Goal: Book appointment/travel/reservation

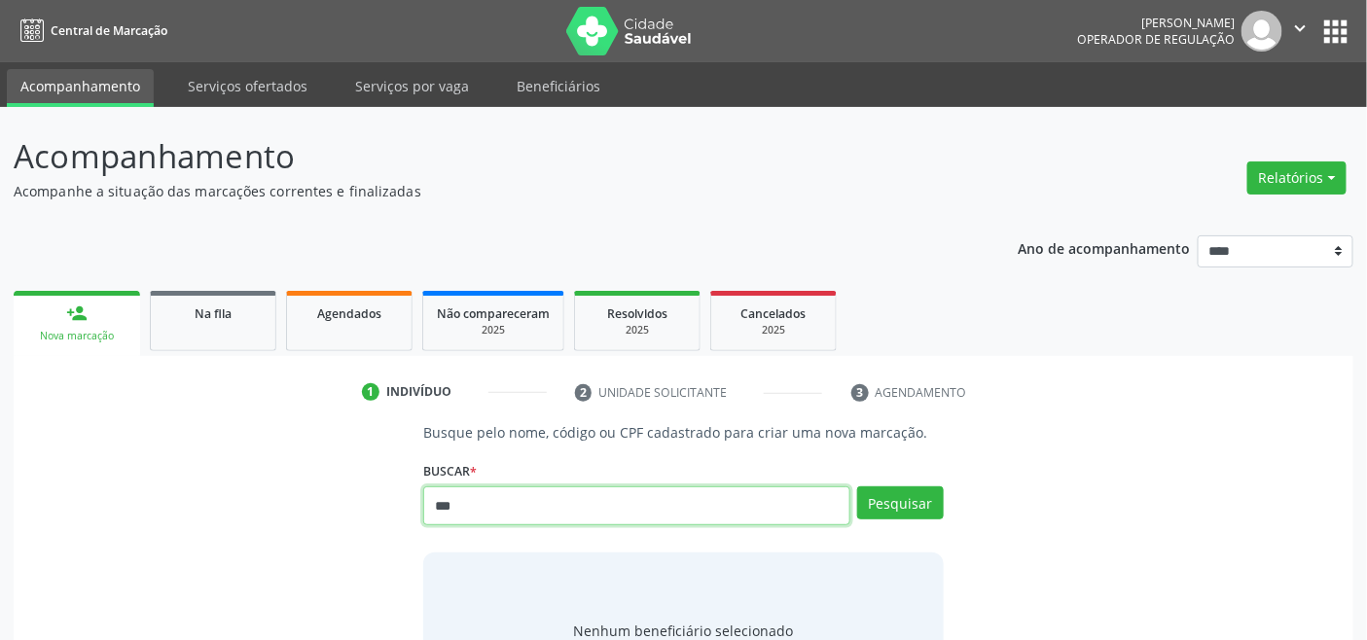
type input "***"
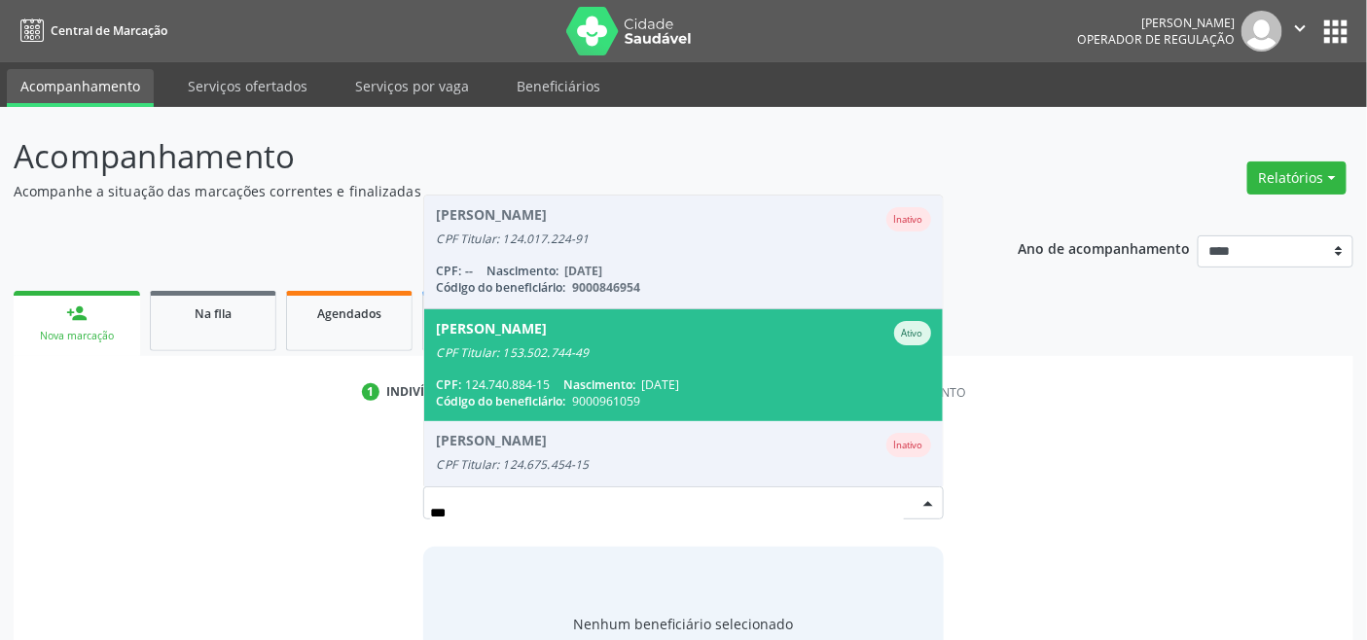
click at [571, 396] on div "Código do beneficiário: 9000961059" at bounding box center [683, 401] width 494 height 17
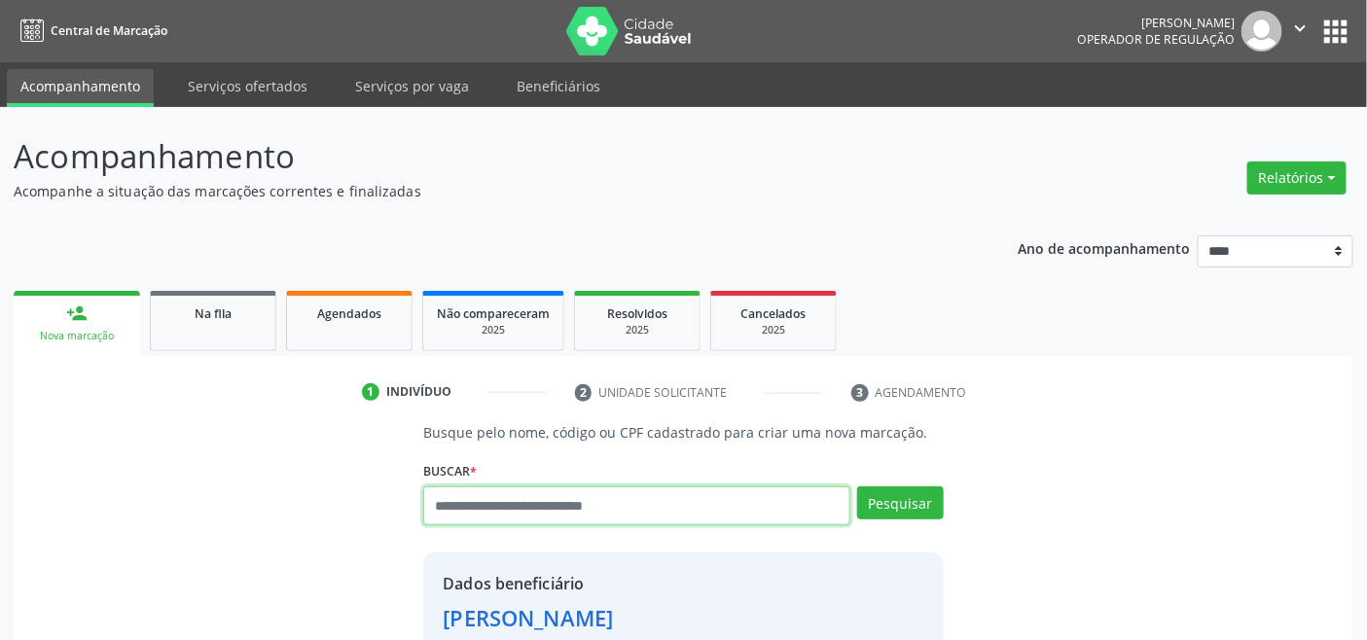
click at [488, 504] on input "text" at bounding box center [636, 506] width 426 height 39
type input "***"
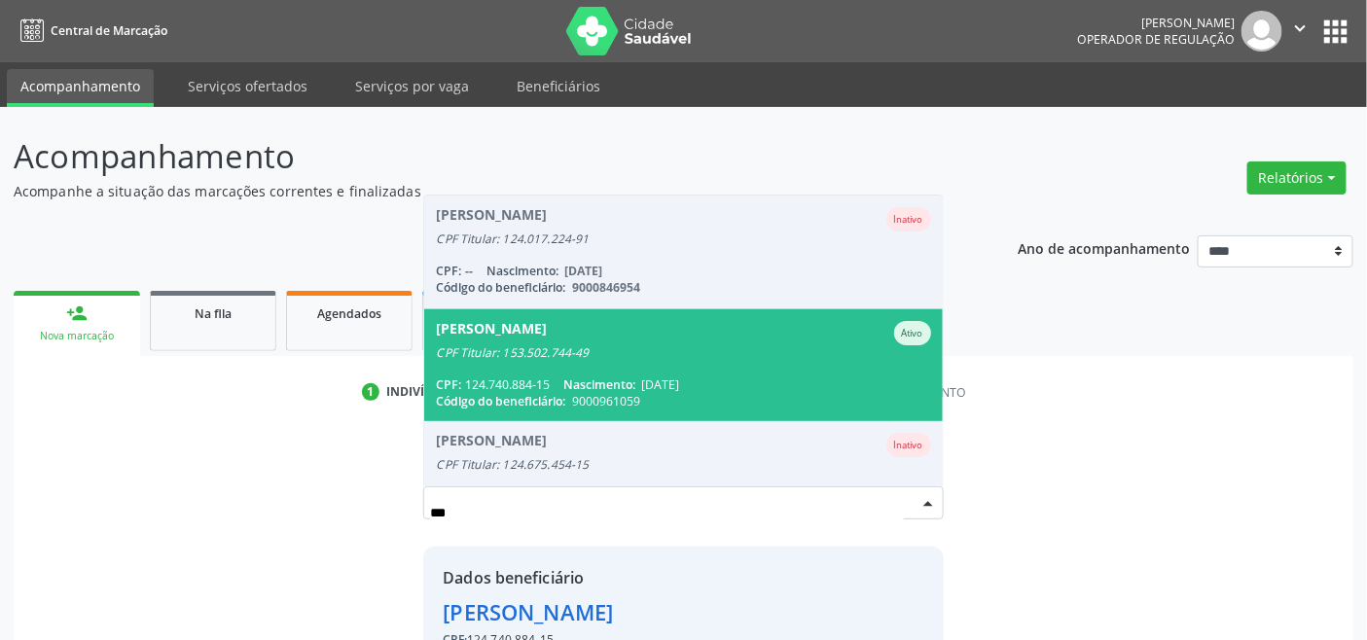
click at [535, 370] on span "Abrahao Valerio da Silva Ativo CPF Titular: 153.502.744-49 CPF: 124.740.884-15 …" at bounding box center [683, 366] width 518 height 112
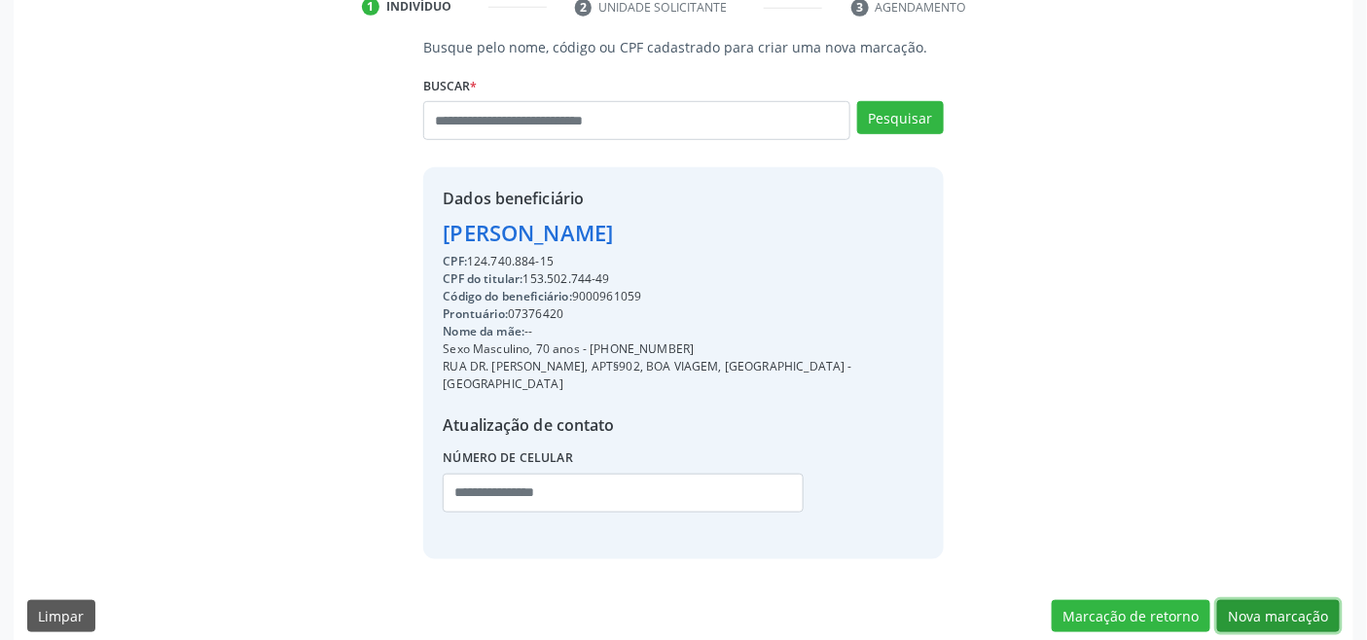
click at [1268, 601] on button "Nova marcação" at bounding box center [1279, 617] width 123 height 33
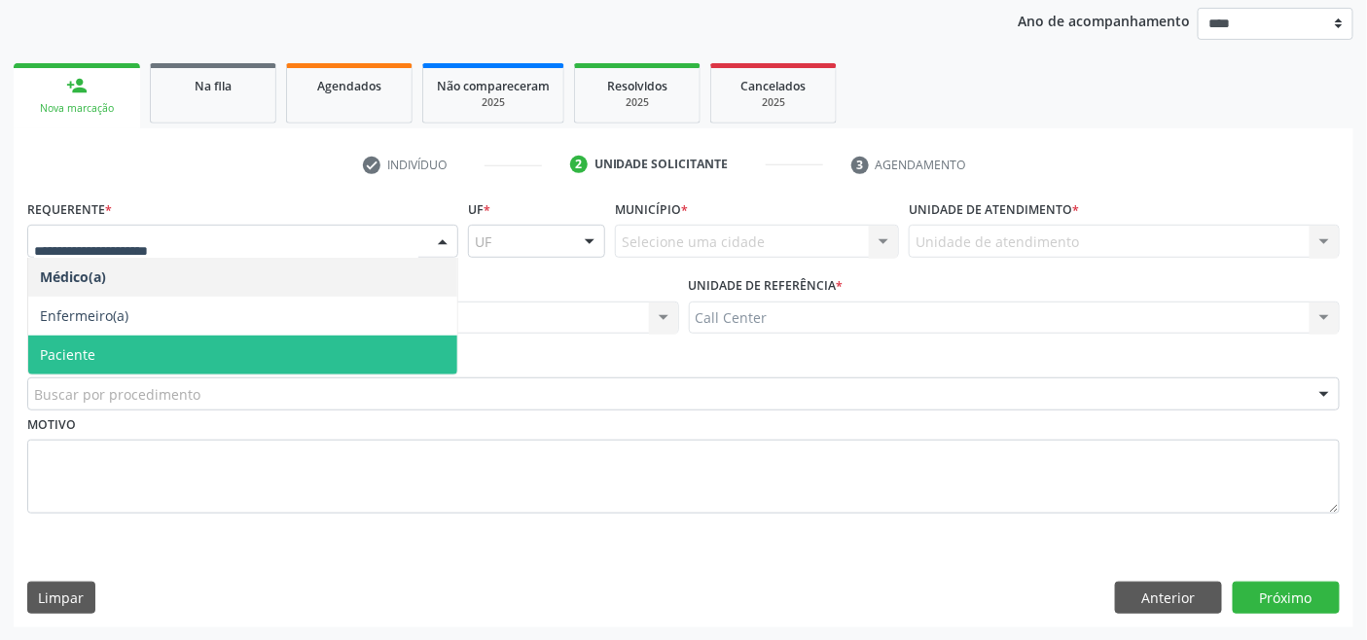
click at [124, 342] on span "Paciente" at bounding box center [242, 355] width 429 height 39
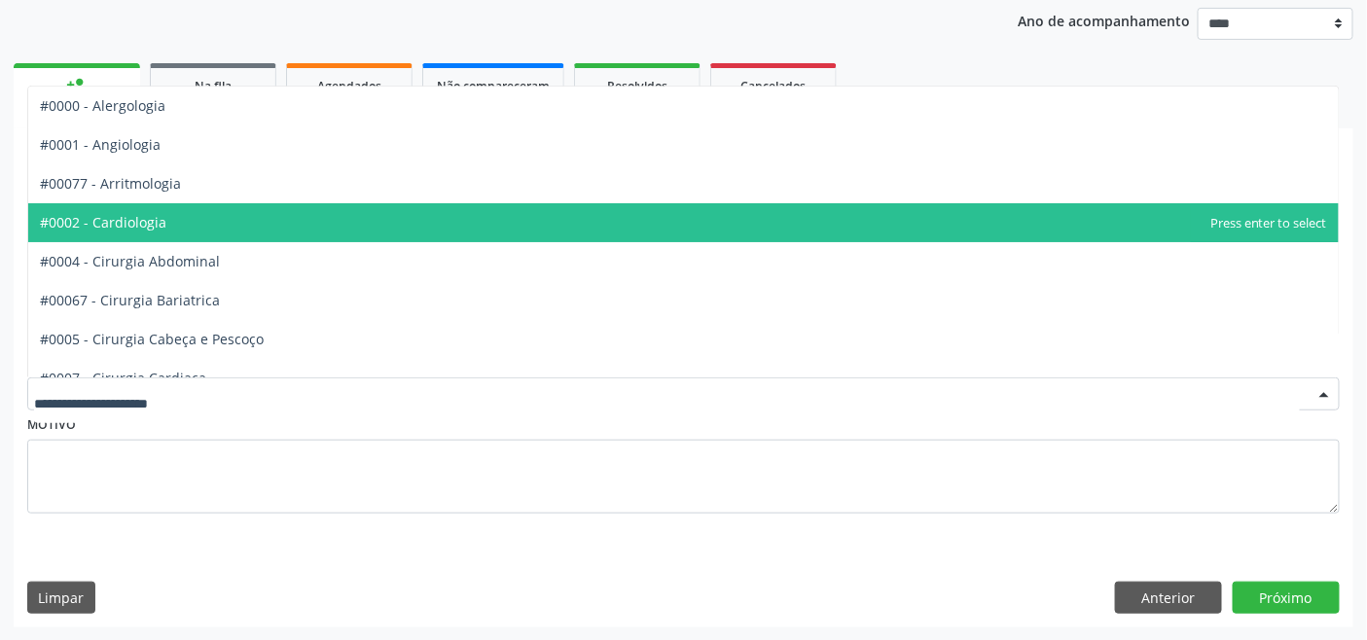
click at [222, 217] on span "#0002 - Cardiologia" at bounding box center [683, 222] width 1311 height 39
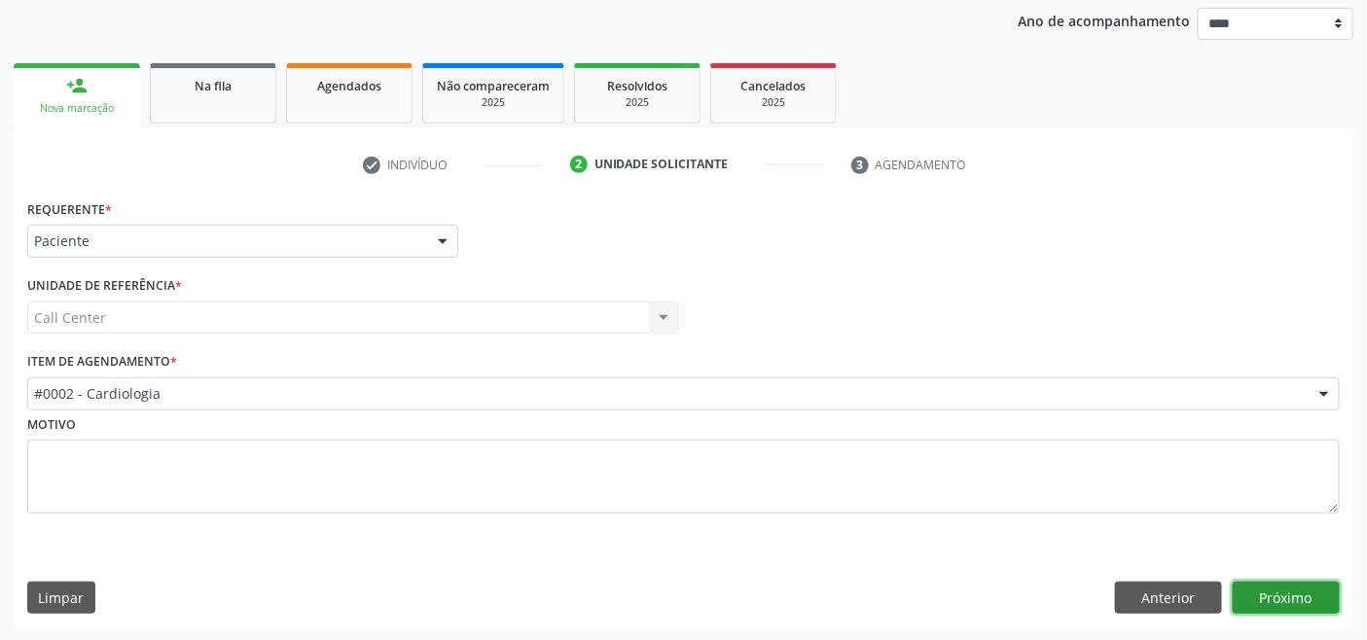
click at [1289, 586] on button "Próximo" at bounding box center [1286, 598] width 107 height 33
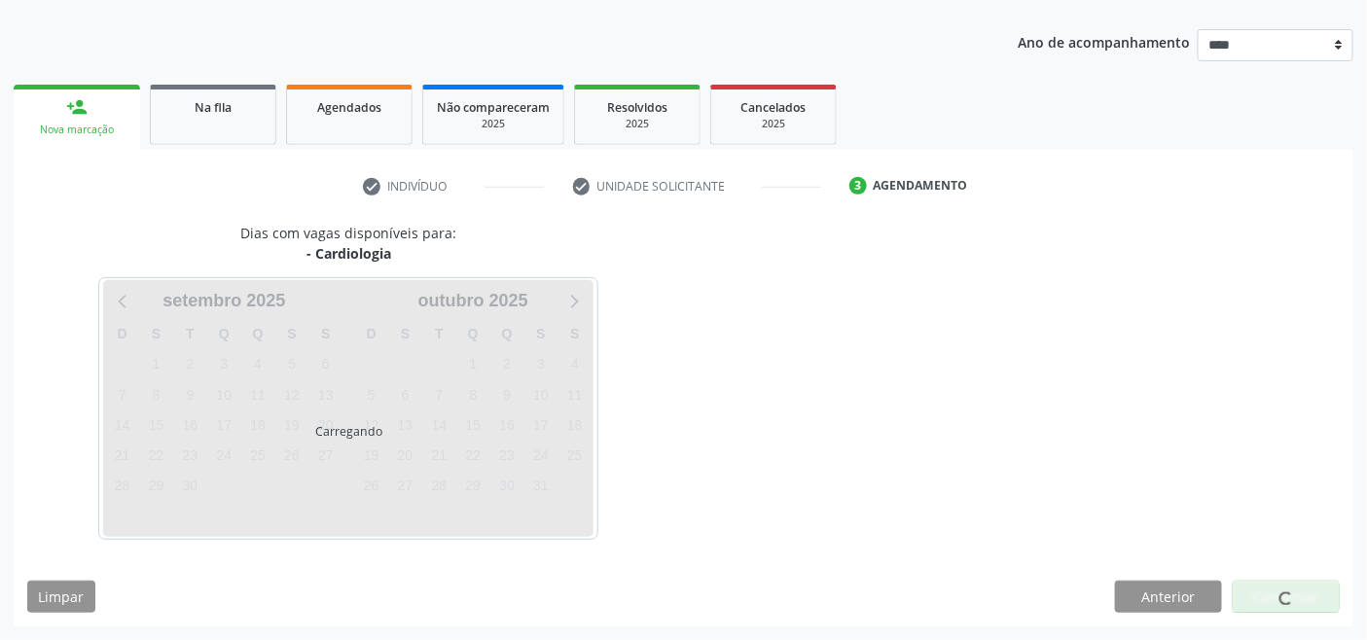
scroll to position [205, 0]
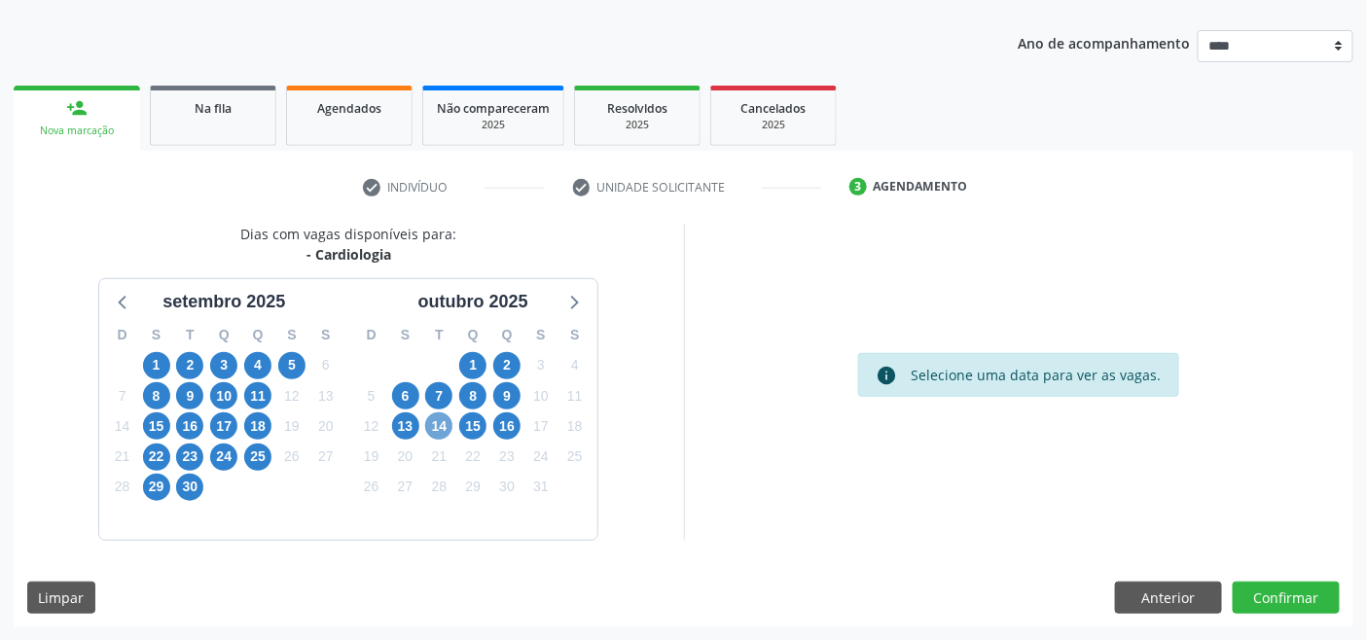
click at [434, 429] on span "14" at bounding box center [438, 426] width 27 height 27
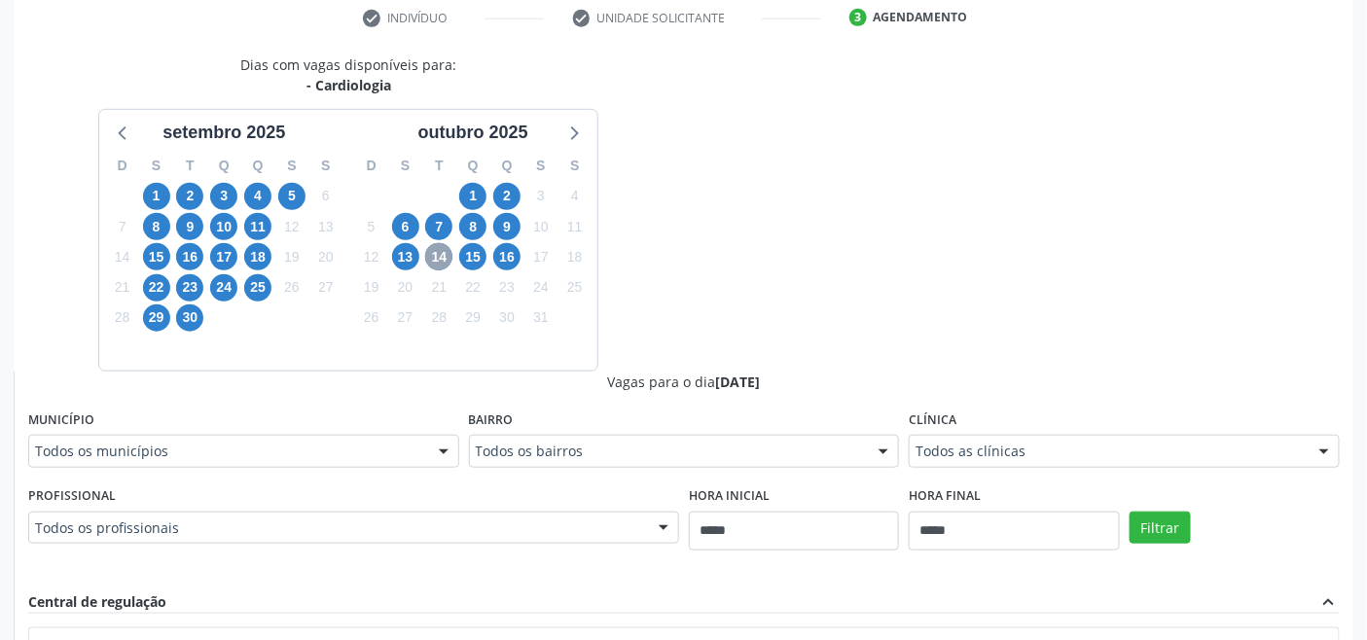
scroll to position [421, 0]
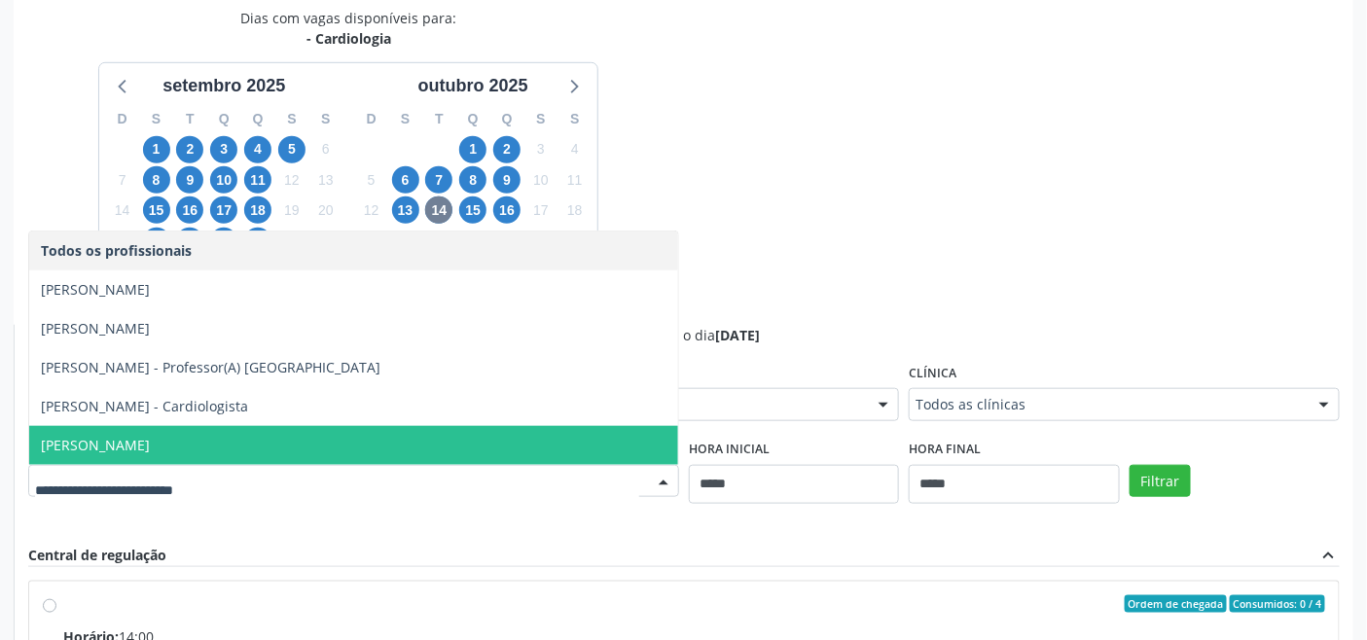
drag, startPoint x: 984, startPoint y: 414, endPoint x: 973, endPoint y: 415, distance: 10.8
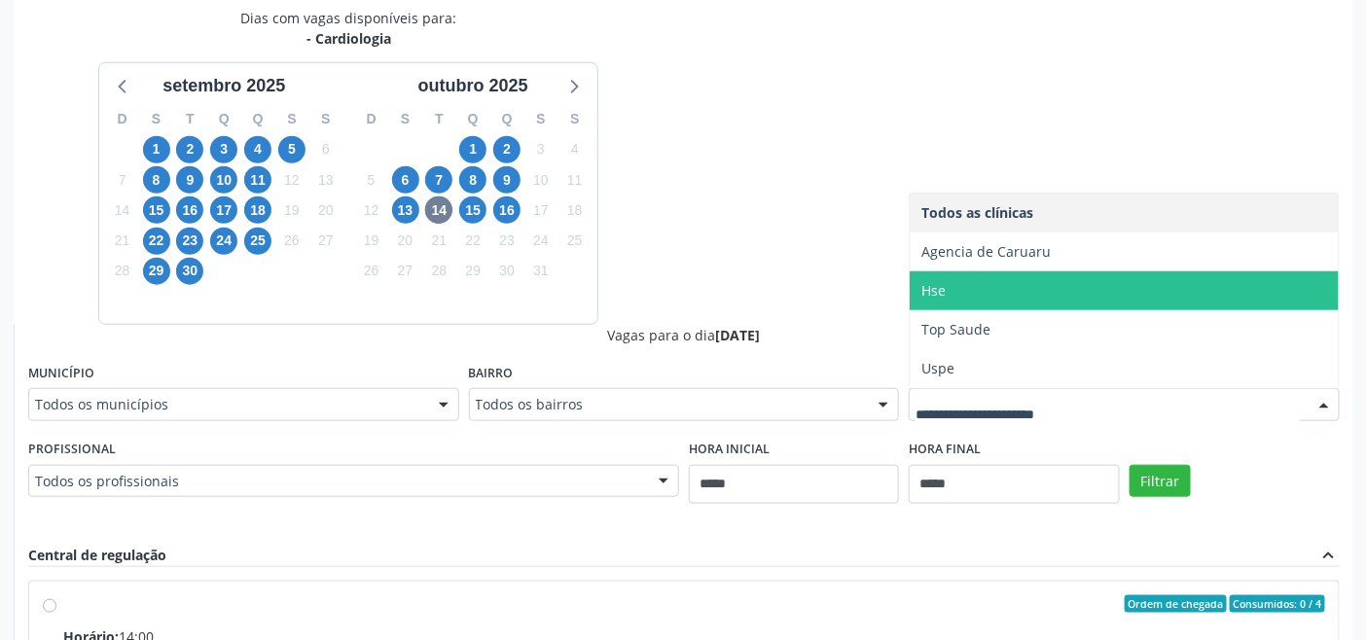
click at [942, 296] on span "Hse" at bounding box center [934, 290] width 24 height 18
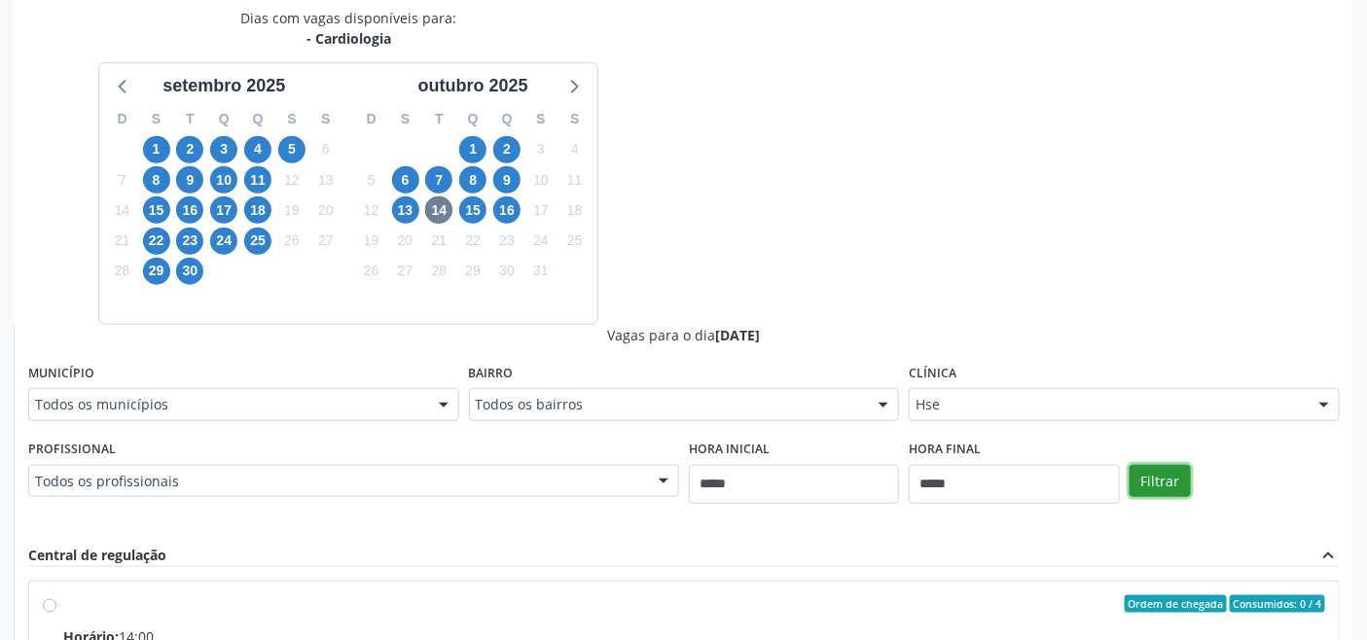
click at [1159, 480] on button "Filtrar" at bounding box center [1160, 481] width 61 height 33
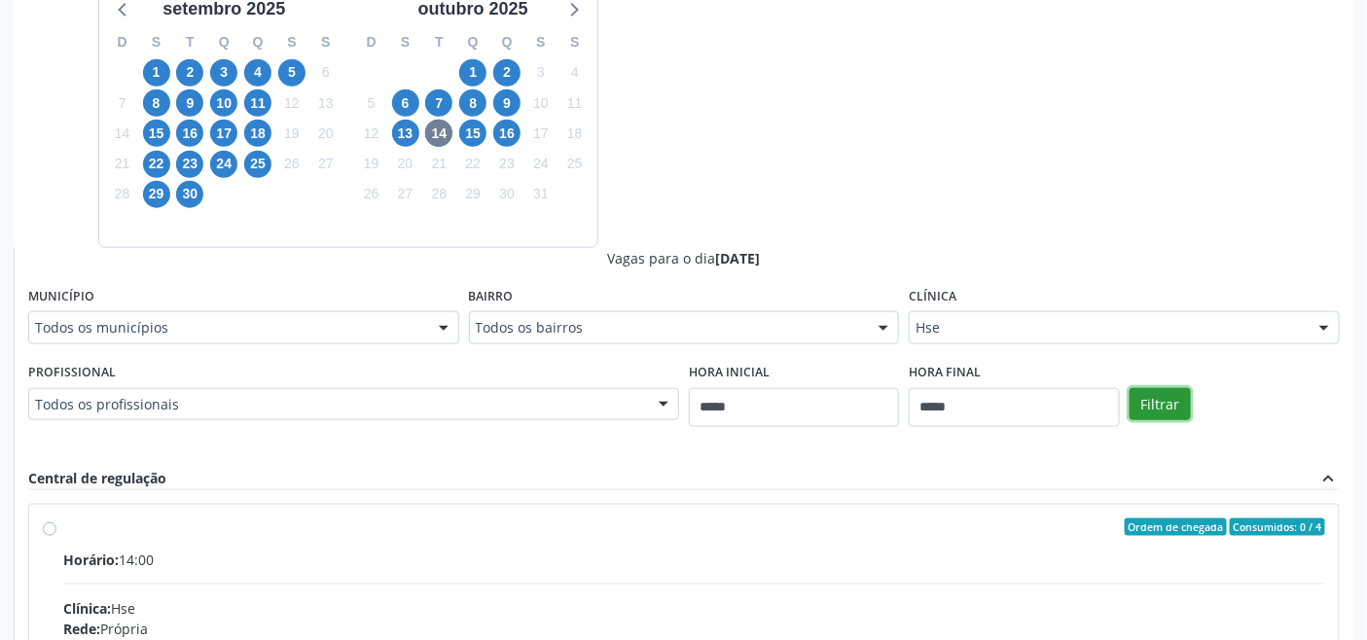
scroll to position [479, 0]
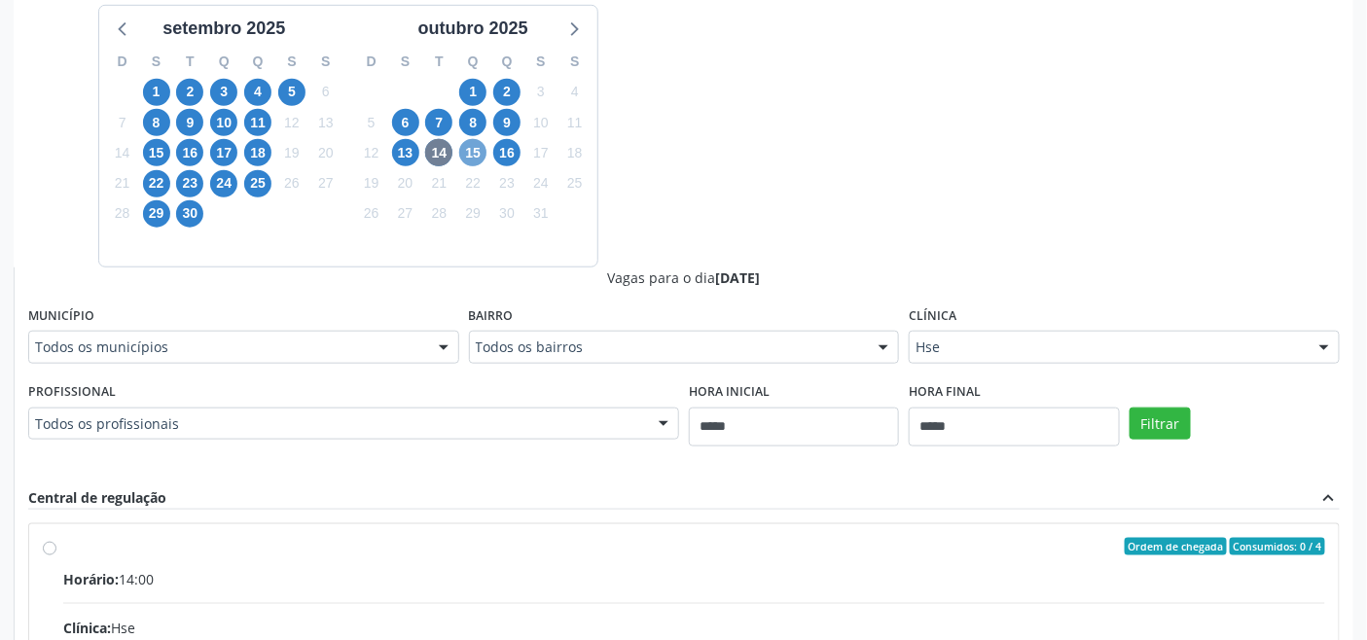
click at [475, 152] on span "15" at bounding box center [472, 152] width 27 height 27
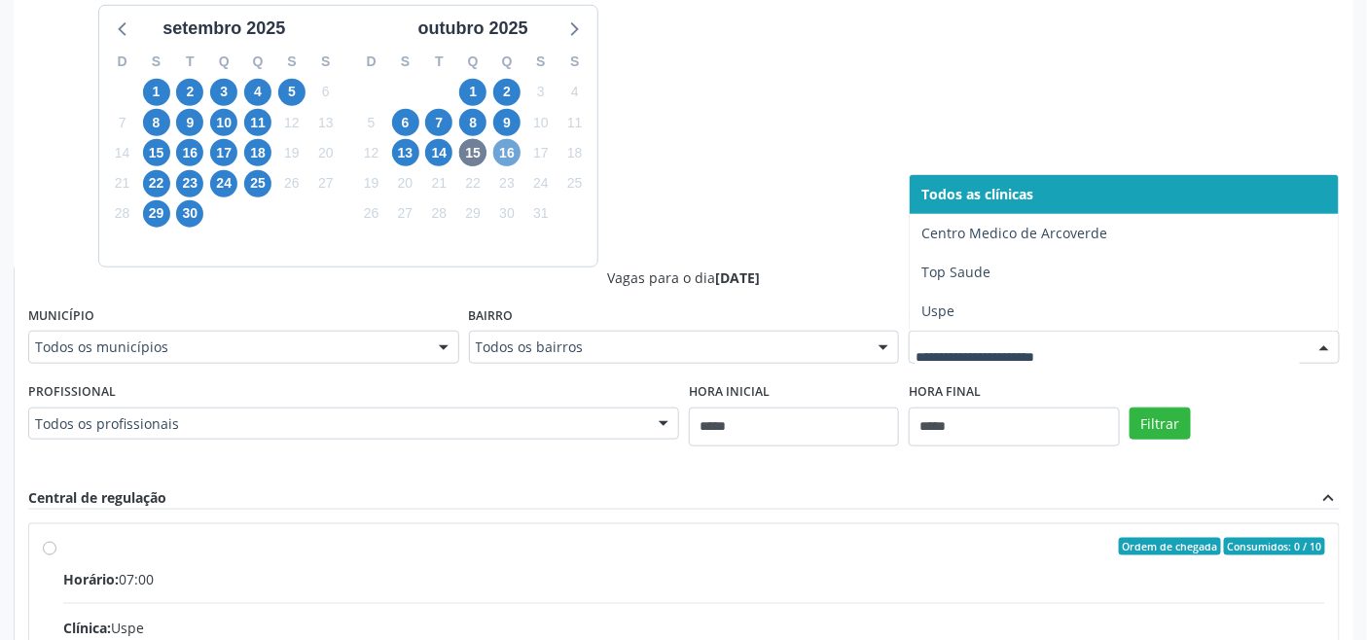
click at [514, 150] on span "16" at bounding box center [506, 152] width 27 height 27
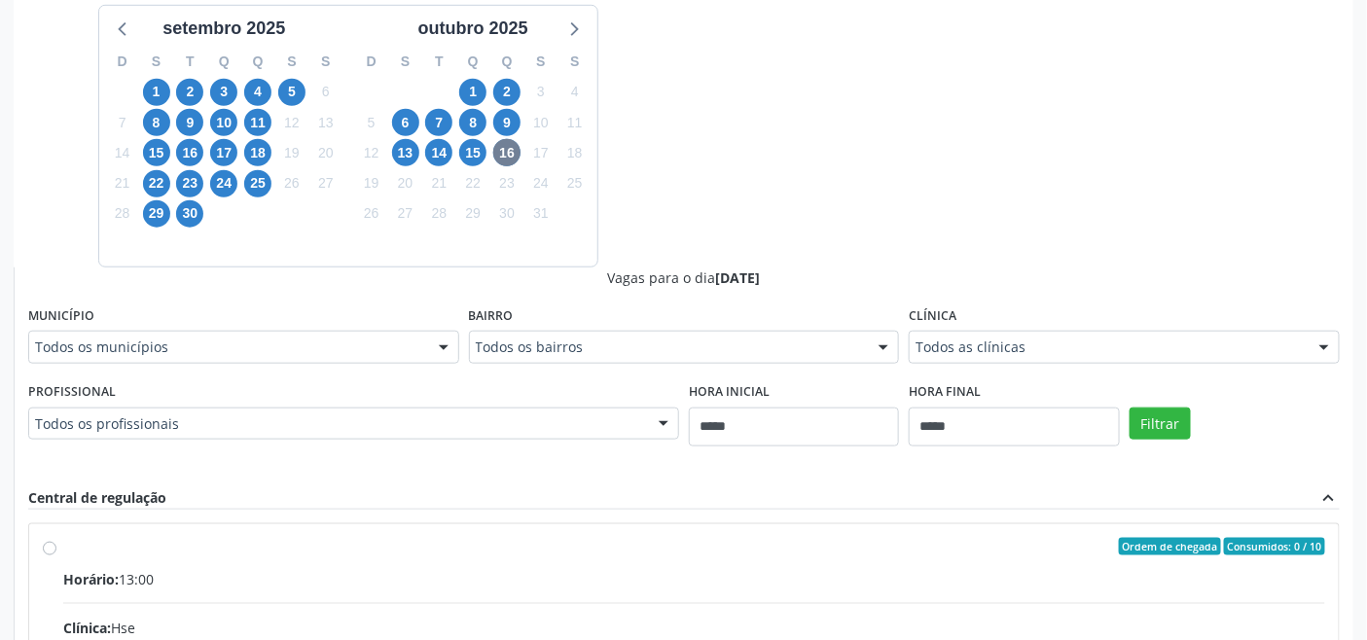
click at [957, 360] on div "Todos as clínicas" at bounding box center [1124, 347] width 431 height 33
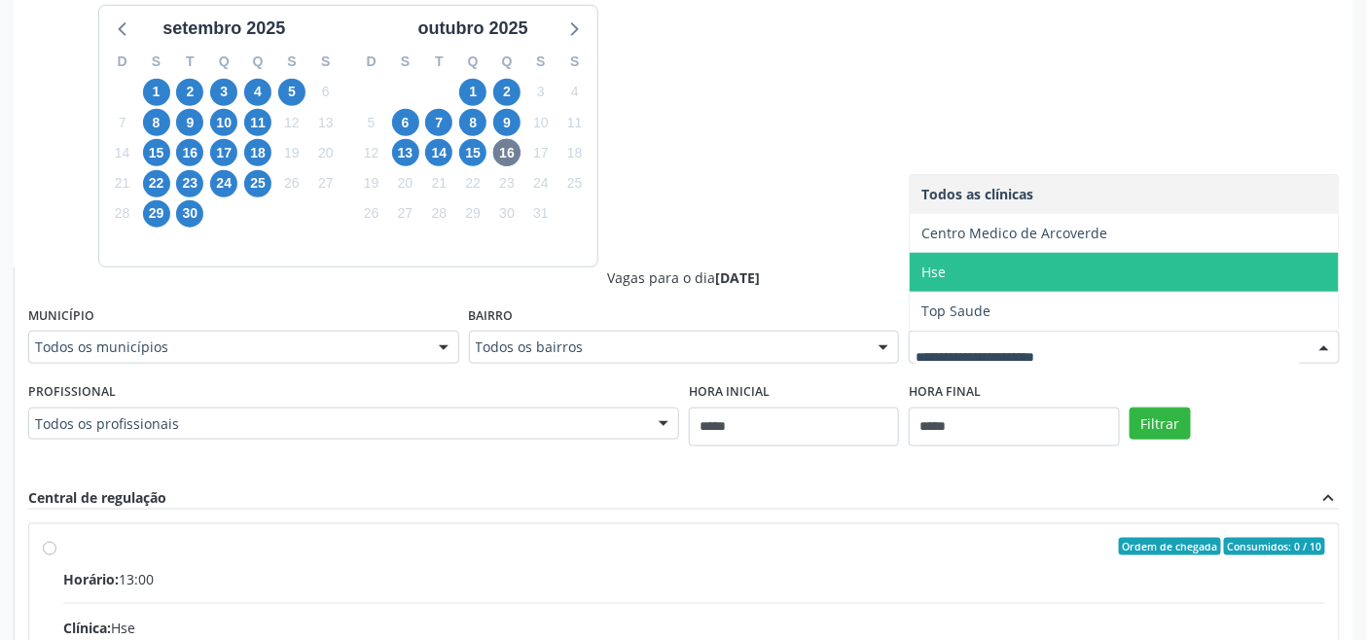
click at [954, 276] on span "Hse" at bounding box center [1124, 272] width 429 height 39
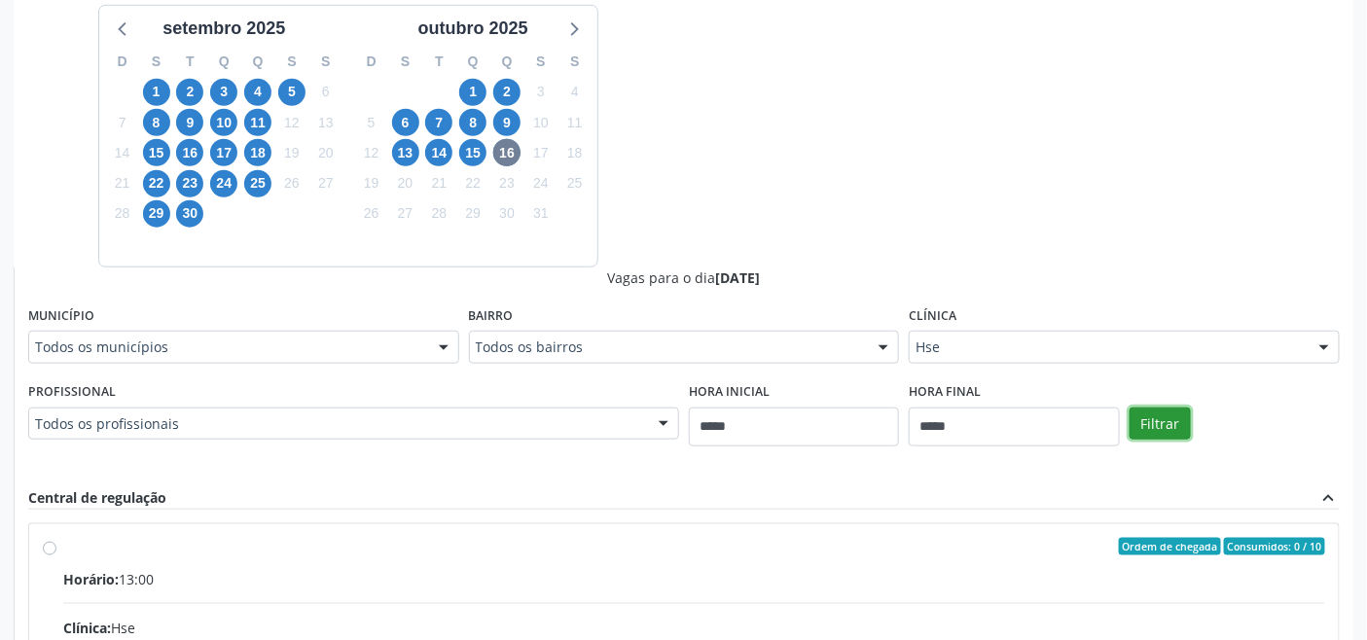
click at [1163, 428] on button "Filtrar" at bounding box center [1160, 424] width 61 height 33
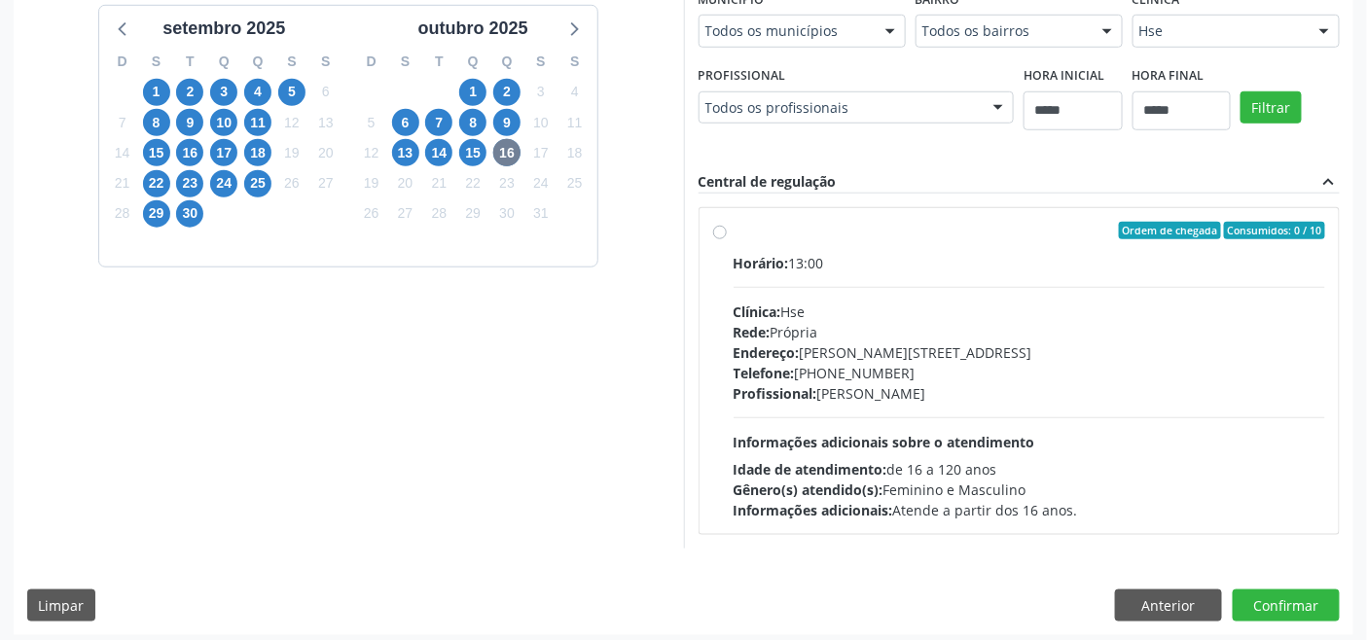
click at [1220, 13] on div "Clínica Hse Todos as clínicas Centro Medico de Arcoverde Hse Top Saude Nenhum r…" at bounding box center [1236, 15] width 207 height 62
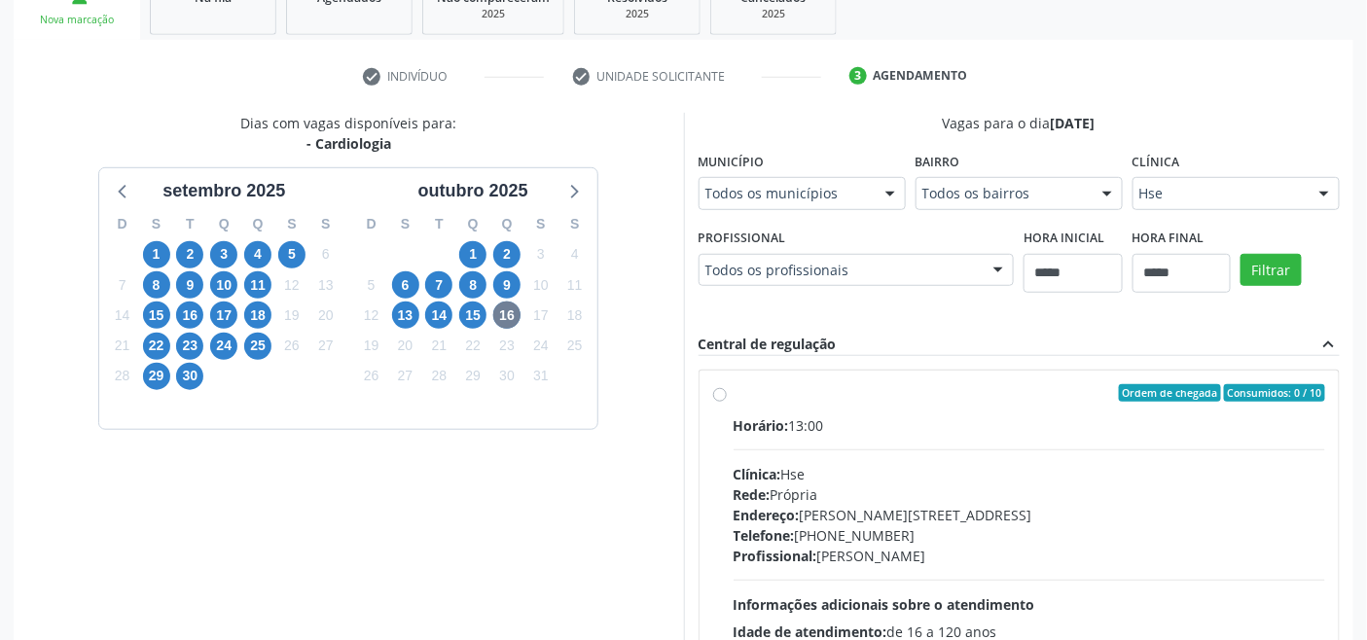
scroll to position [487, 0]
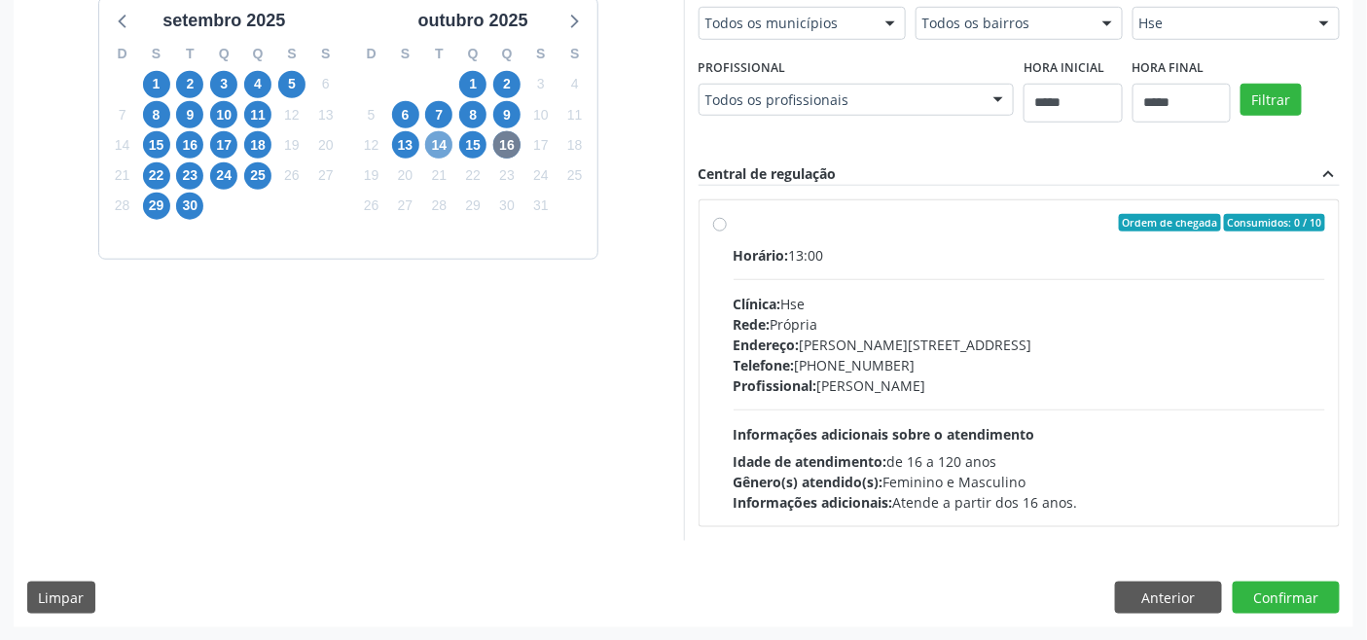
click at [441, 148] on span "14" at bounding box center [438, 144] width 27 height 27
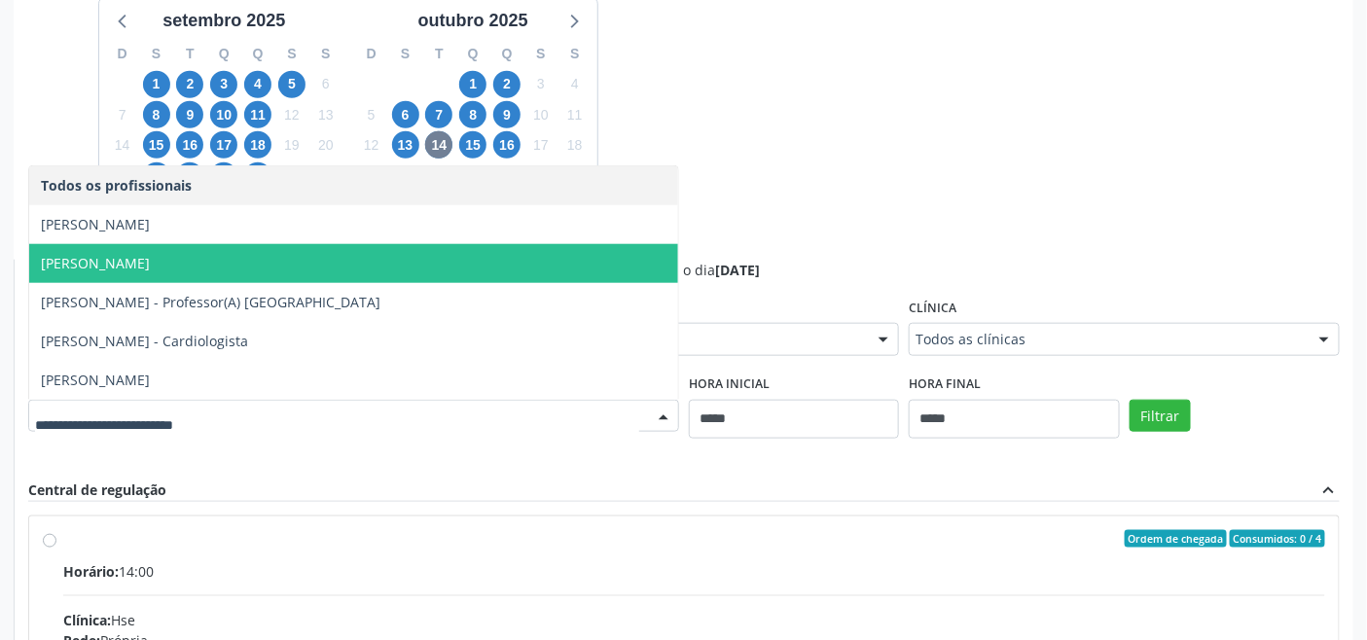
click at [796, 232] on div "Dias com vagas disponíveis para: - Cardiologia setembro 2025 D S T Q Q S S 31 1…" at bounding box center [684, 417] width 1340 height 949
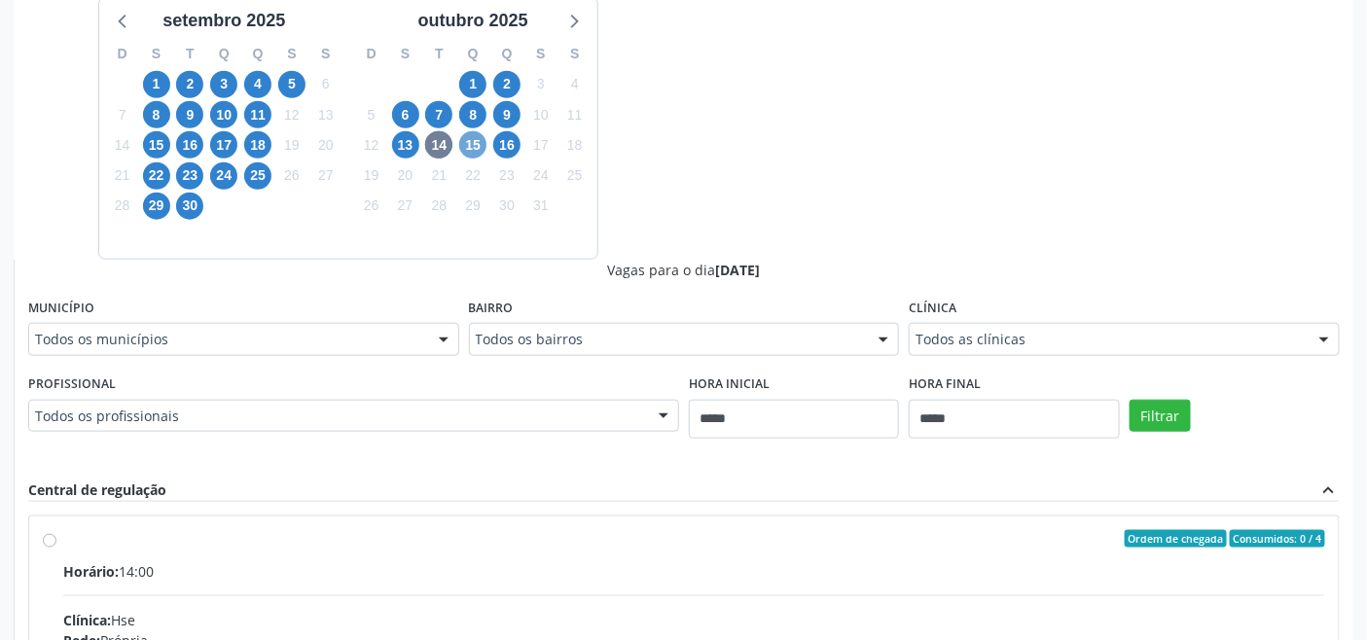
drag, startPoint x: 480, startPoint y: 142, endPoint x: 484, endPoint y: 161, distance: 18.9
click at [481, 142] on span "15" at bounding box center [472, 144] width 27 height 27
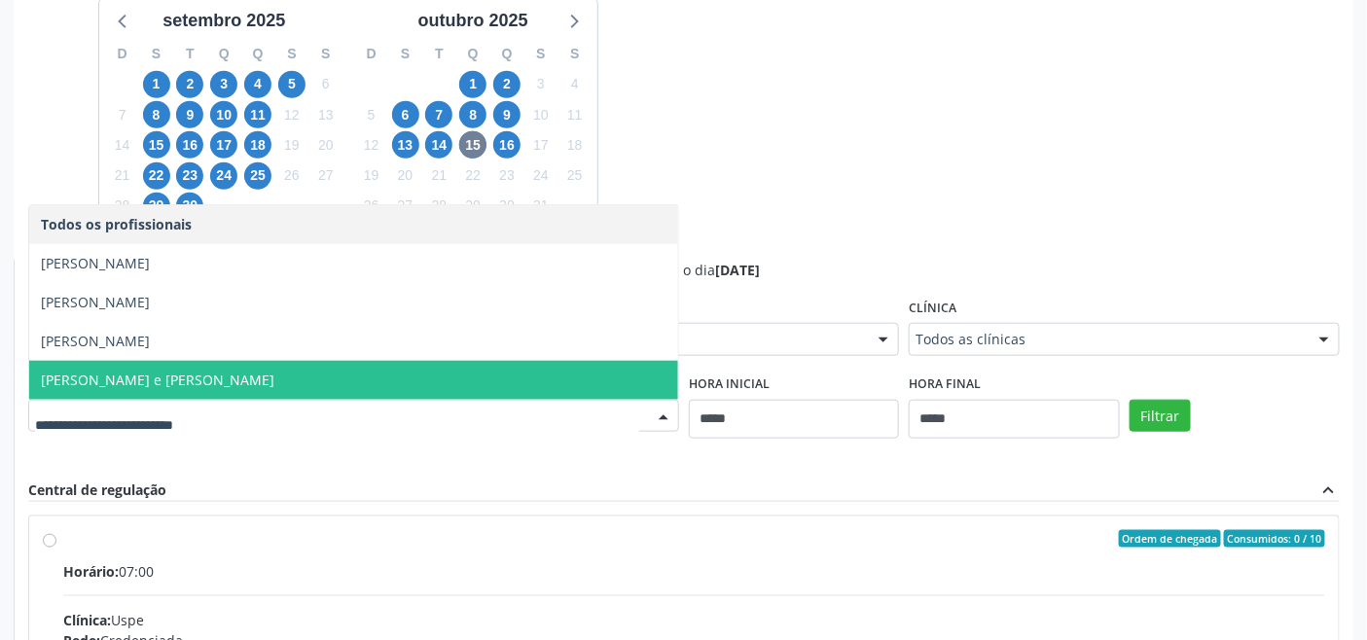
click at [528, 361] on span "Nelly Maria Sampaio e Ferreira" at bounding box center [353, 380] width 649 height 39
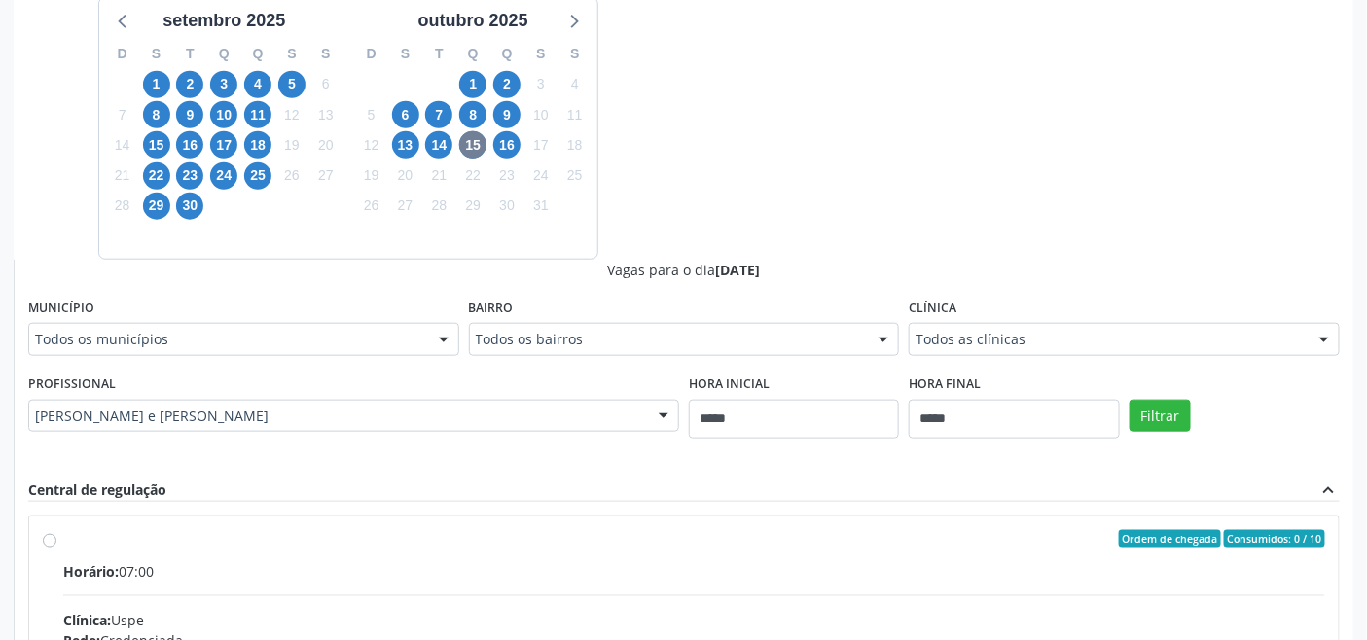
click at [455, 394] on div "Profissional Nelly Maria Sampaio e Ferreira Todos os profissionais Elson Leao B…" at bounding box center [353, 401] width 651 height 62
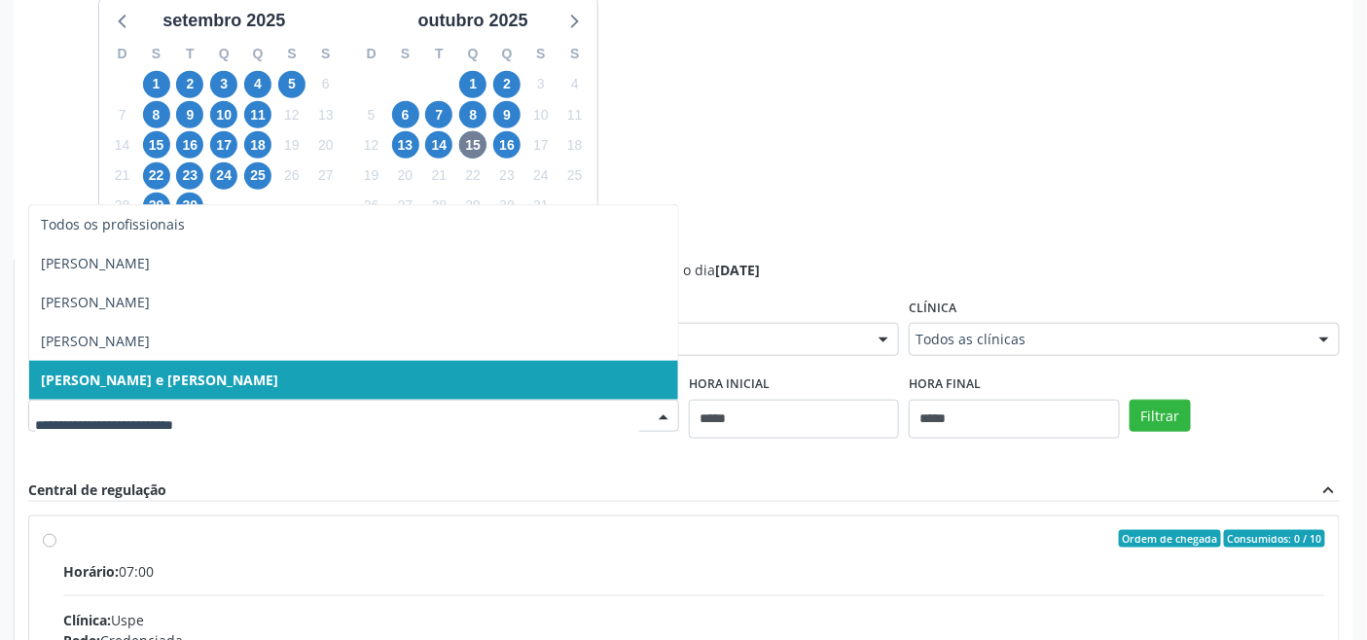
drag, startPoint x: 423, startPoint y: 401, endPoint x: 411, endPoint y: 407, distance: 13.9
click at [422, 403] on div at bounding box center [353, 416] width 651 height 33
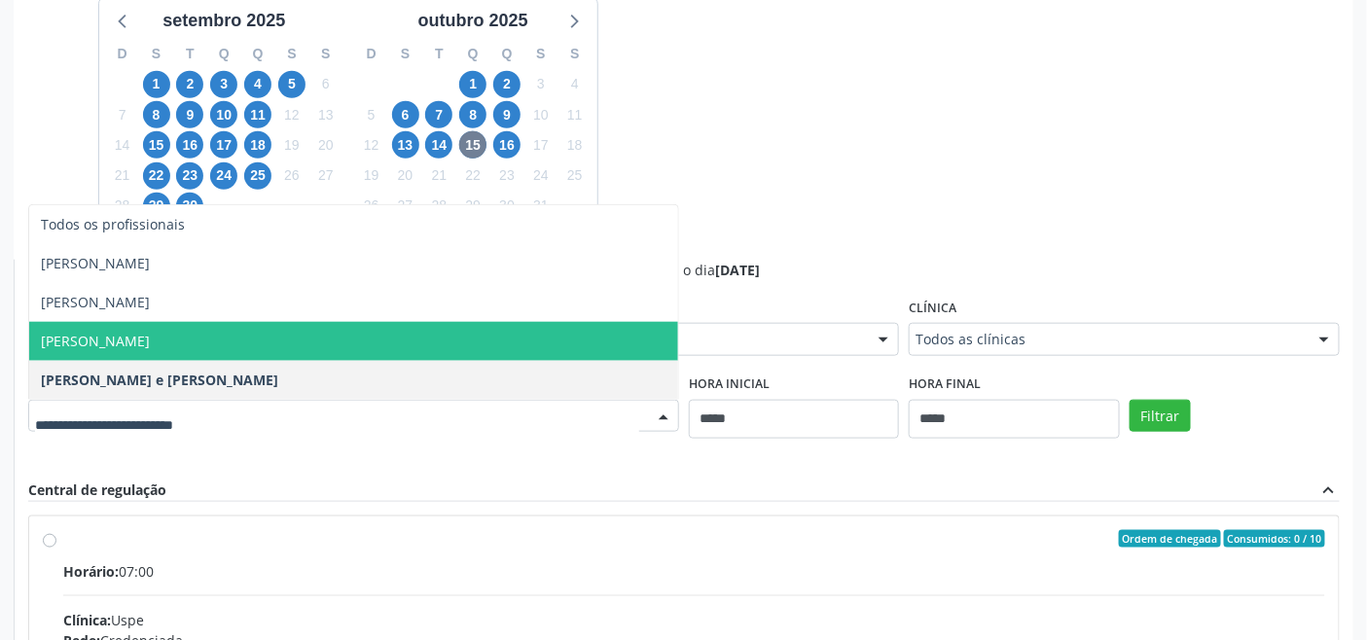
click at [433, 346] on span "Maria de Fatima de Morais Mendes" at bounding box center [353, 341] width 649 height 39
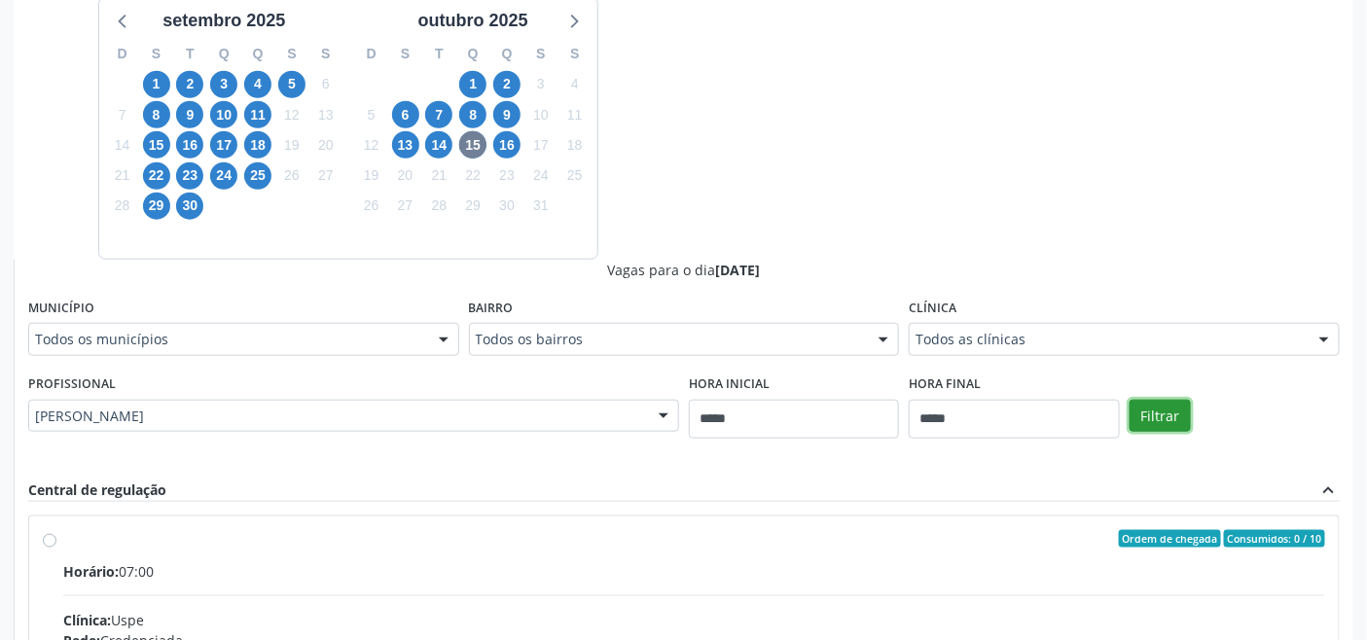
click at [1166, 422] on button "Filtrar" at bounding box center [1160, 416] width 61 height 33
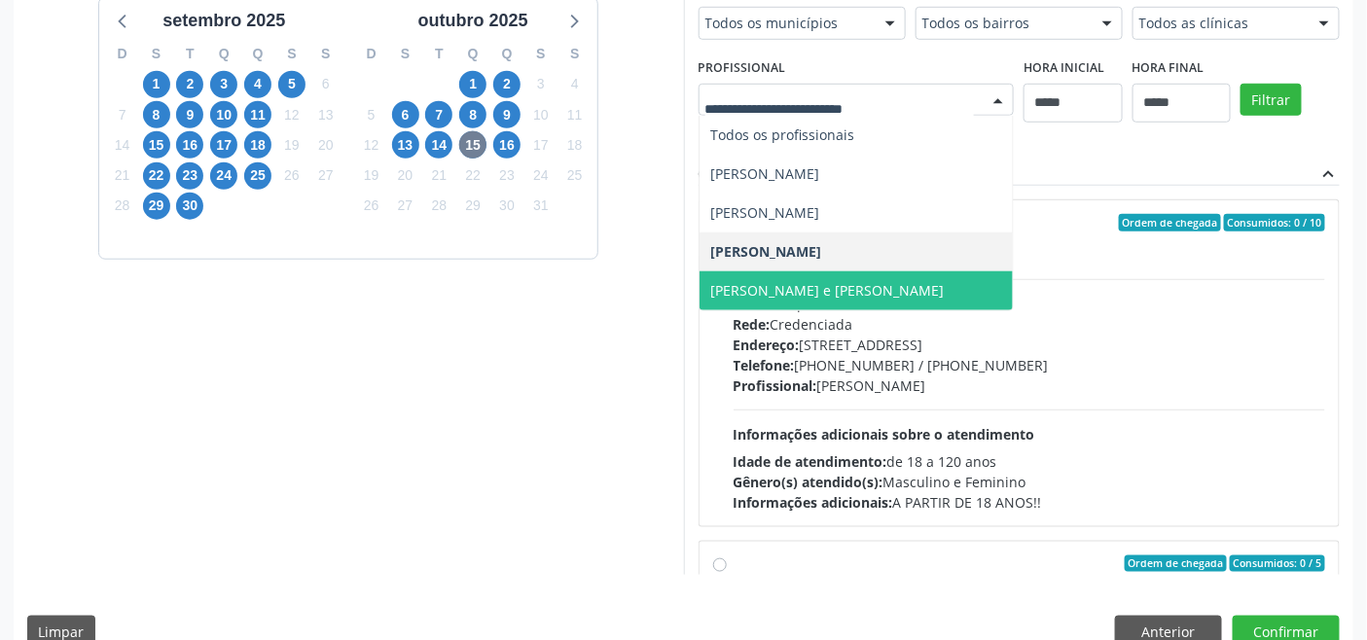
click at [868, 293] on span "Nelly Maria Sampaio e Ferreira" at bounding box center [828, 290] width 234 height 18
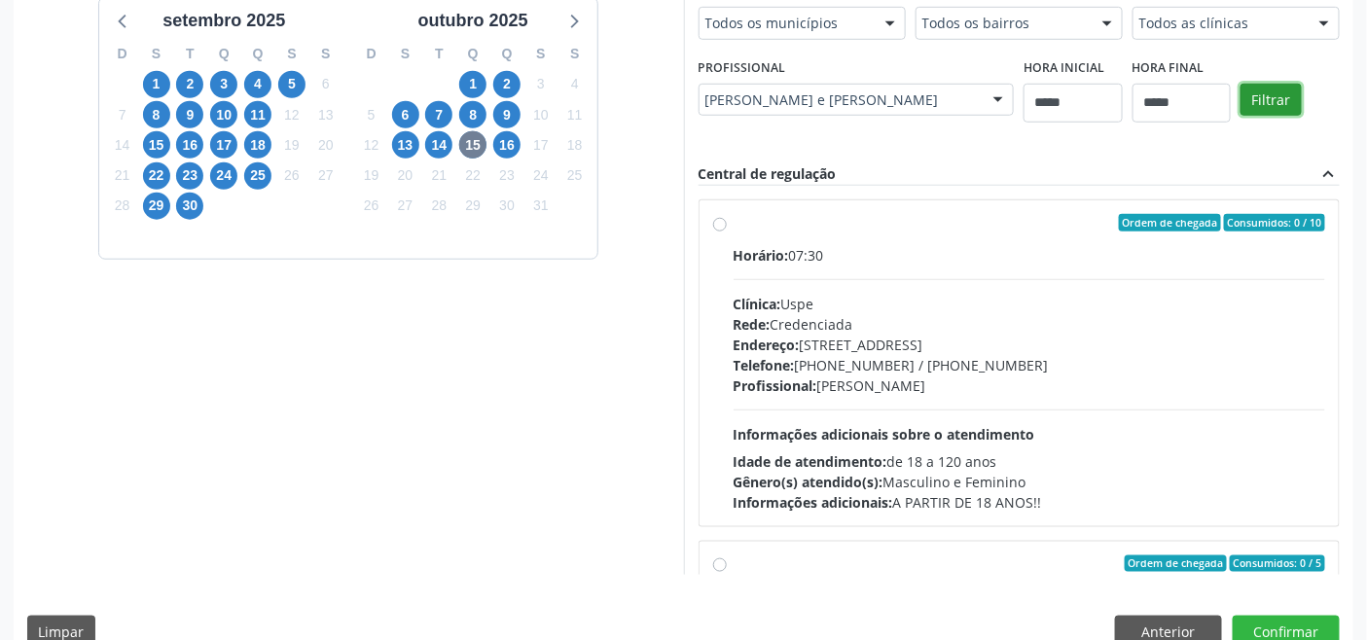
click at [1278, 97] on button "Filtrar" at bounding box center [1271, 100] width 61 height 33
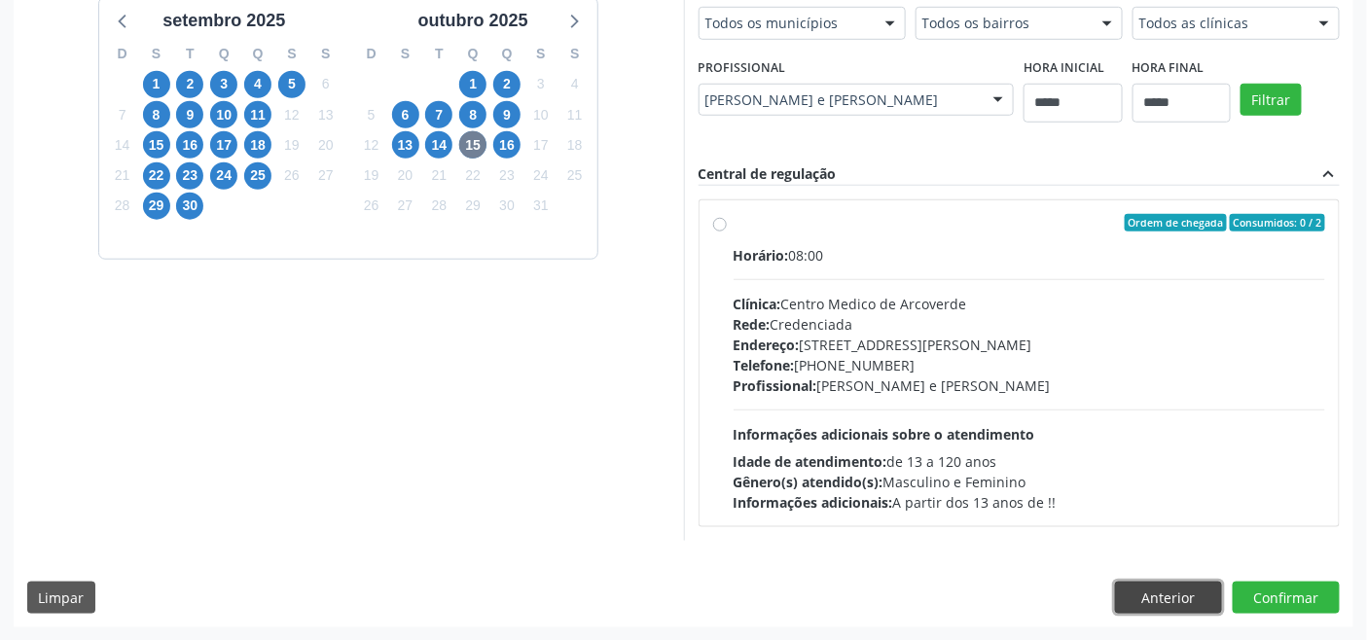
click at [1163, 601] on button "Anterior" at bounding box center [1168, 598] width 107 height 33
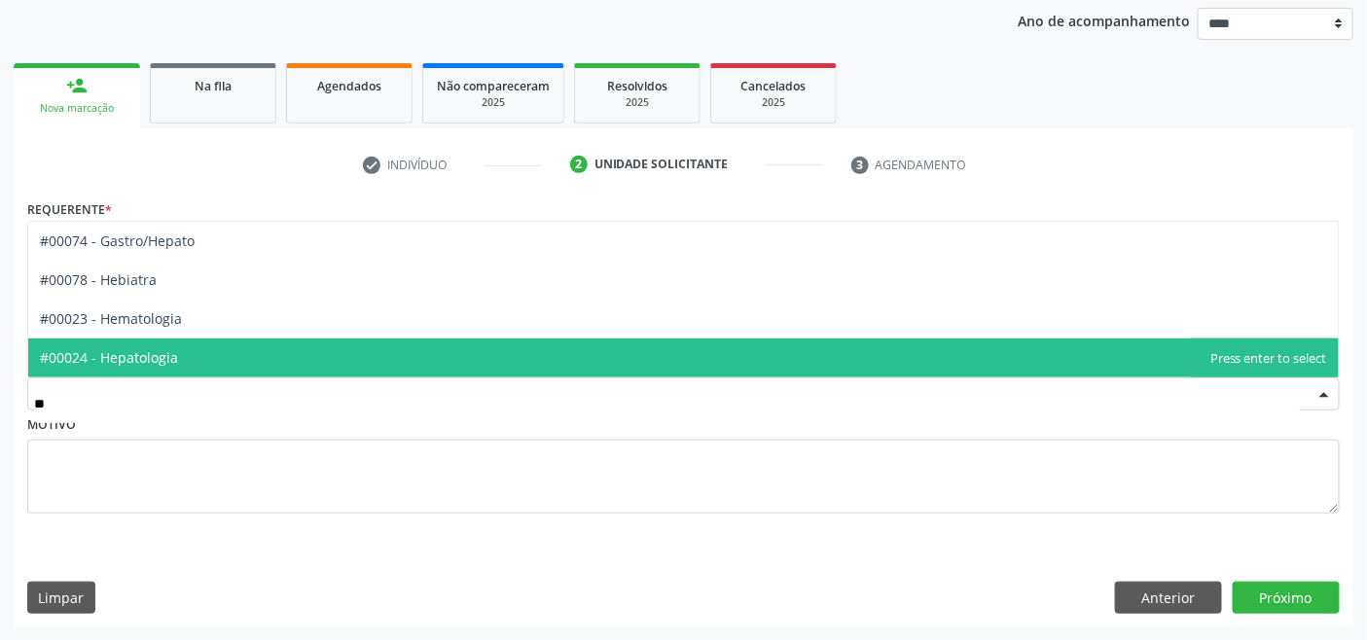
type input "***"
click at [171, 354] on span "#00024 - Hepatologia" at bounding box center [109, 357] width 138 height 18
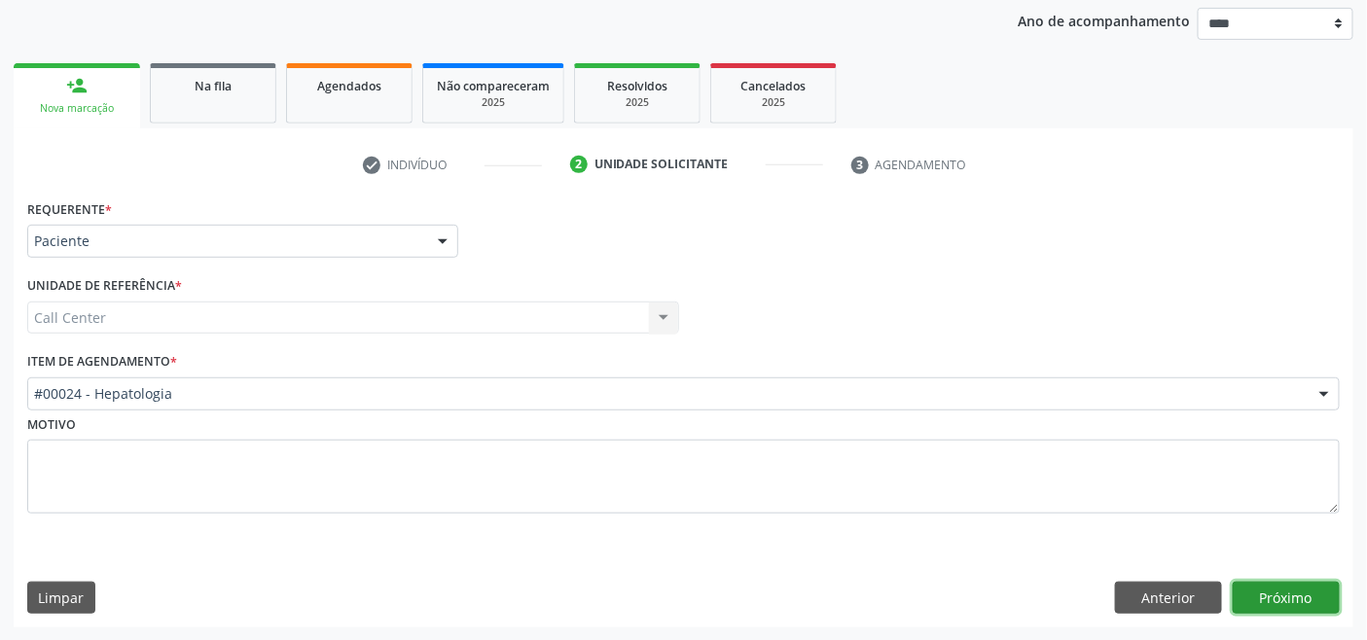
click at [1278, 592] on button "Próximo" at bounding box center [1286, 598] width 107 height 33
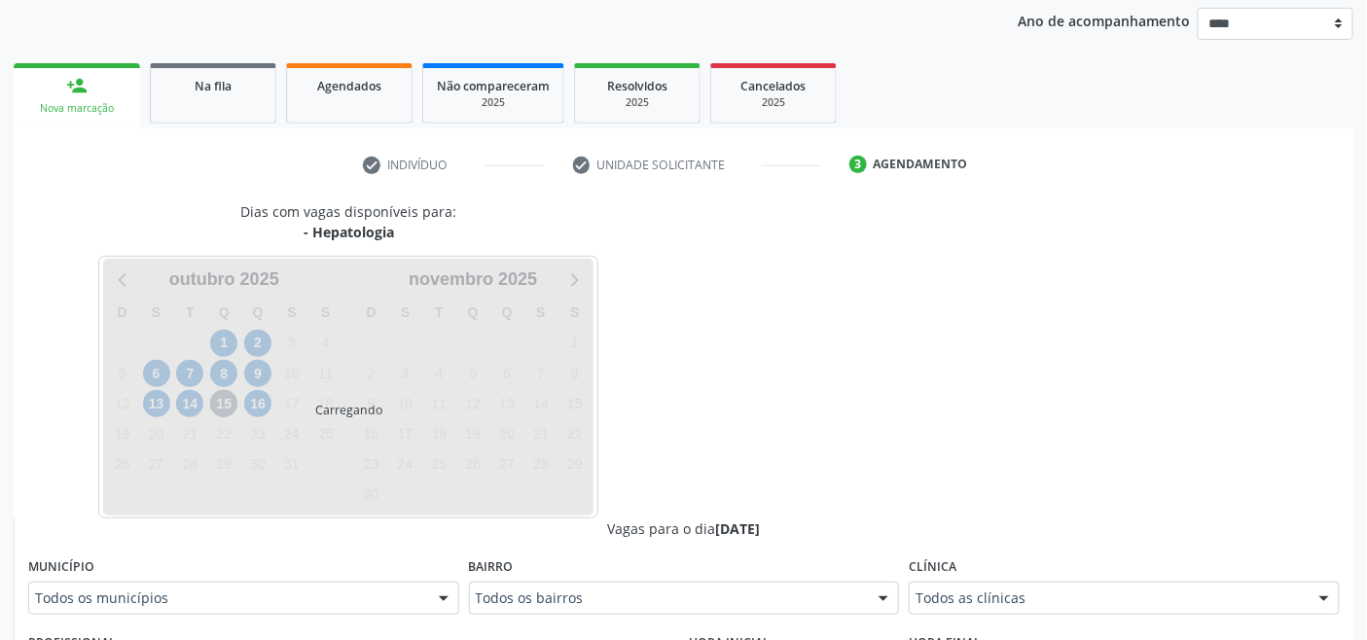
click at [260, 403] on div "Carregando" at bounding box center [348, 387] width 491 height 257
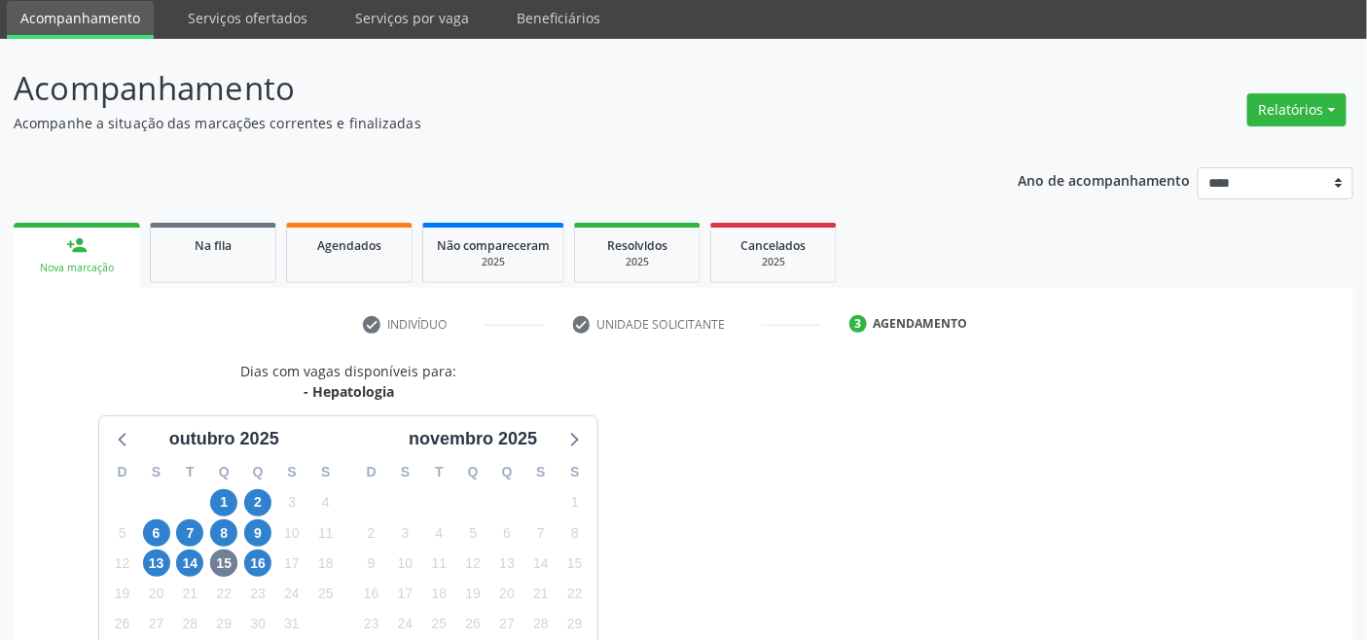
scroll to position [0, 0]
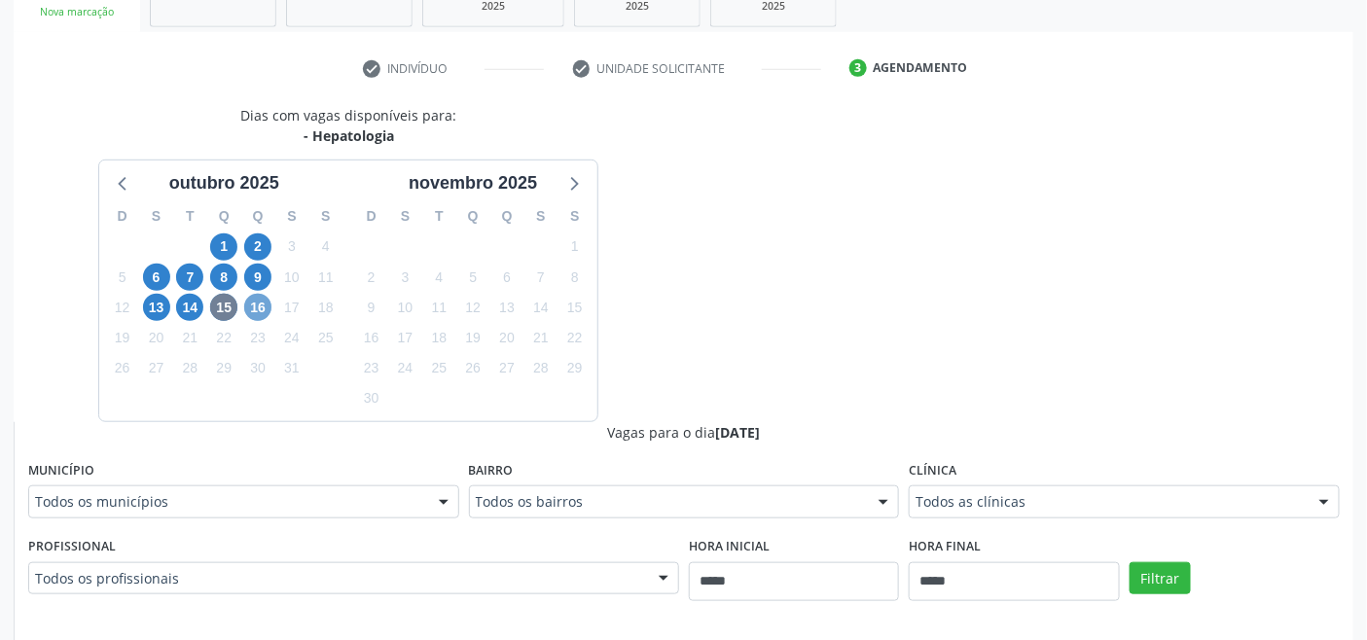
click at [257, 312] on span "16" at bounding box center [257, 307] width 27 height 27
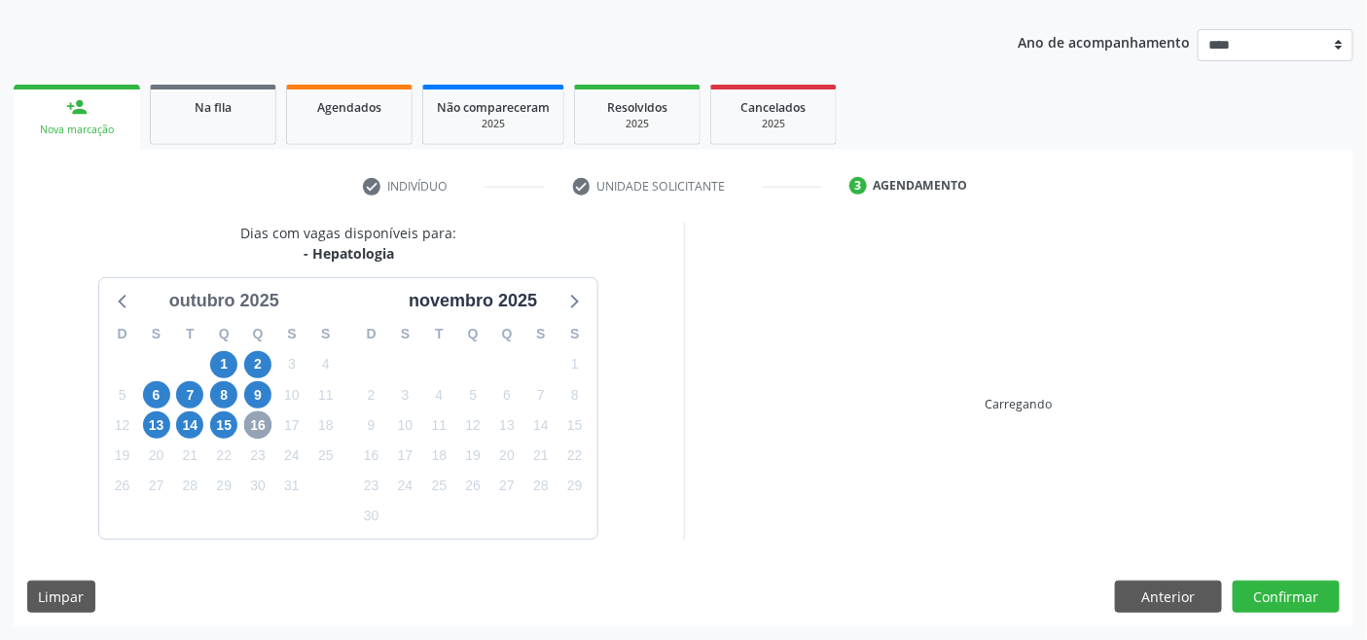
scroll to position [205, 0]
click at [162, 423] on span "13" at bounding box center [156, 426] width 27 height 27
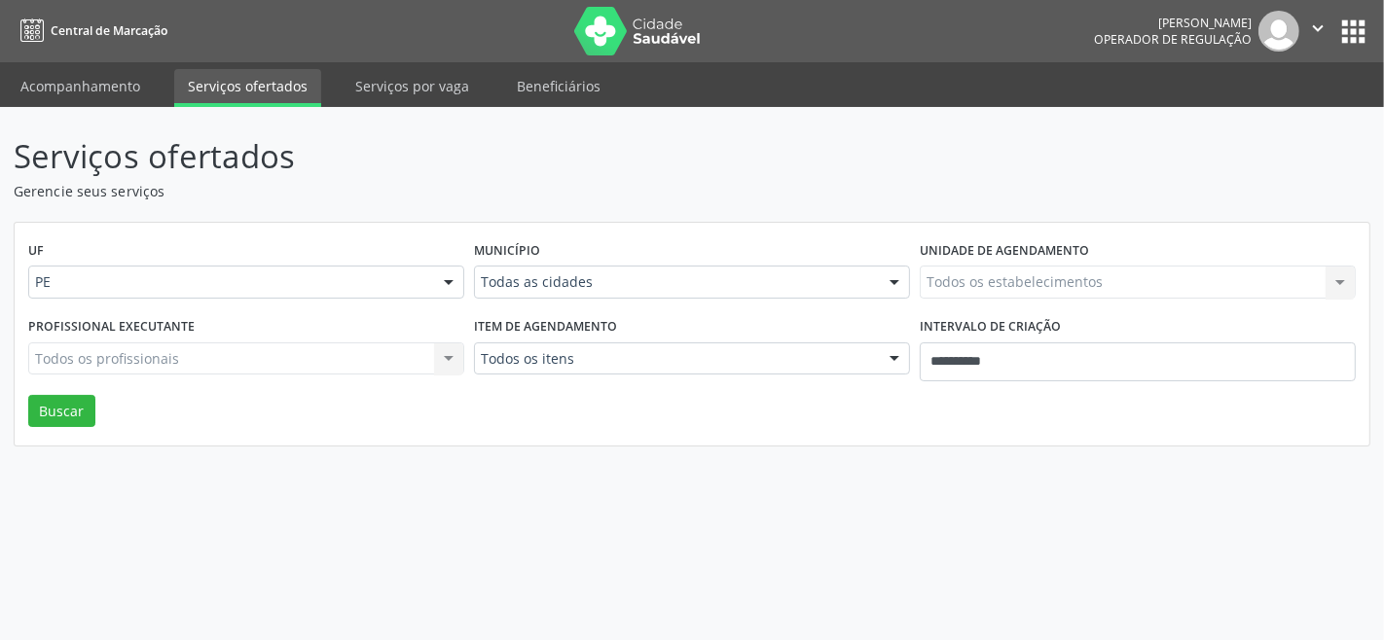
drag, startPoint x: 0, startPoint y: 0, endPoint x: 582, endPoint y: 290, distance: 650.3
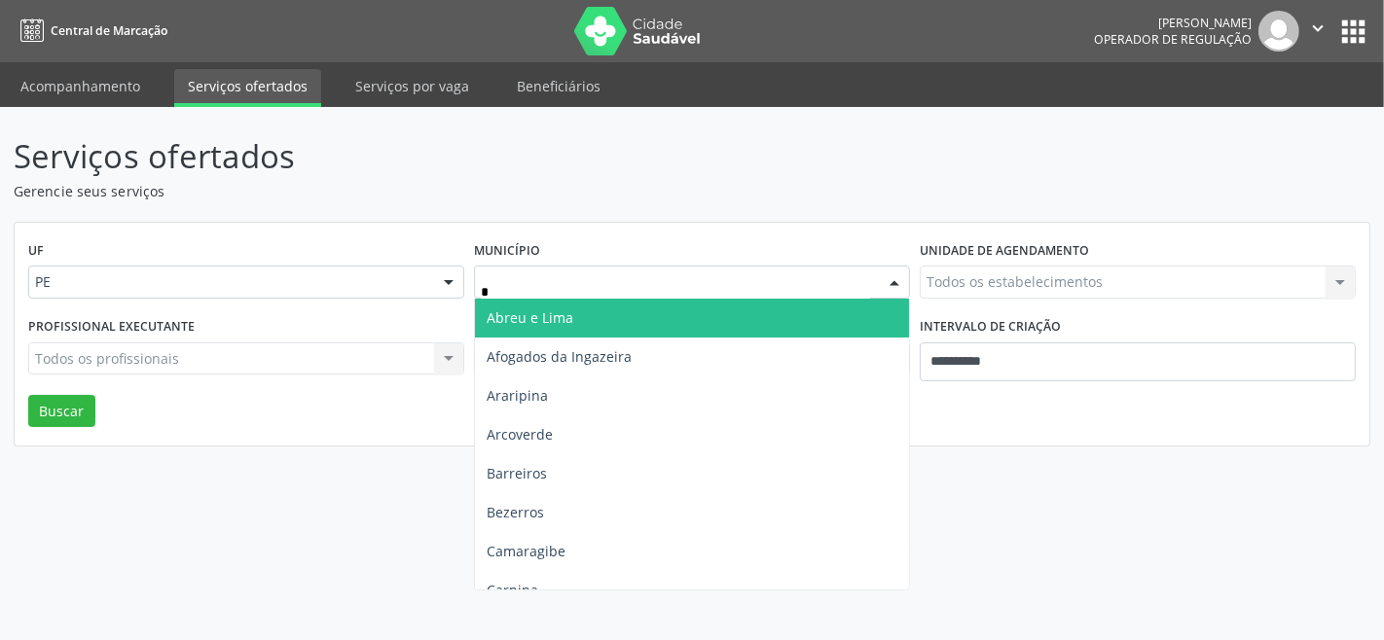
type input "**"
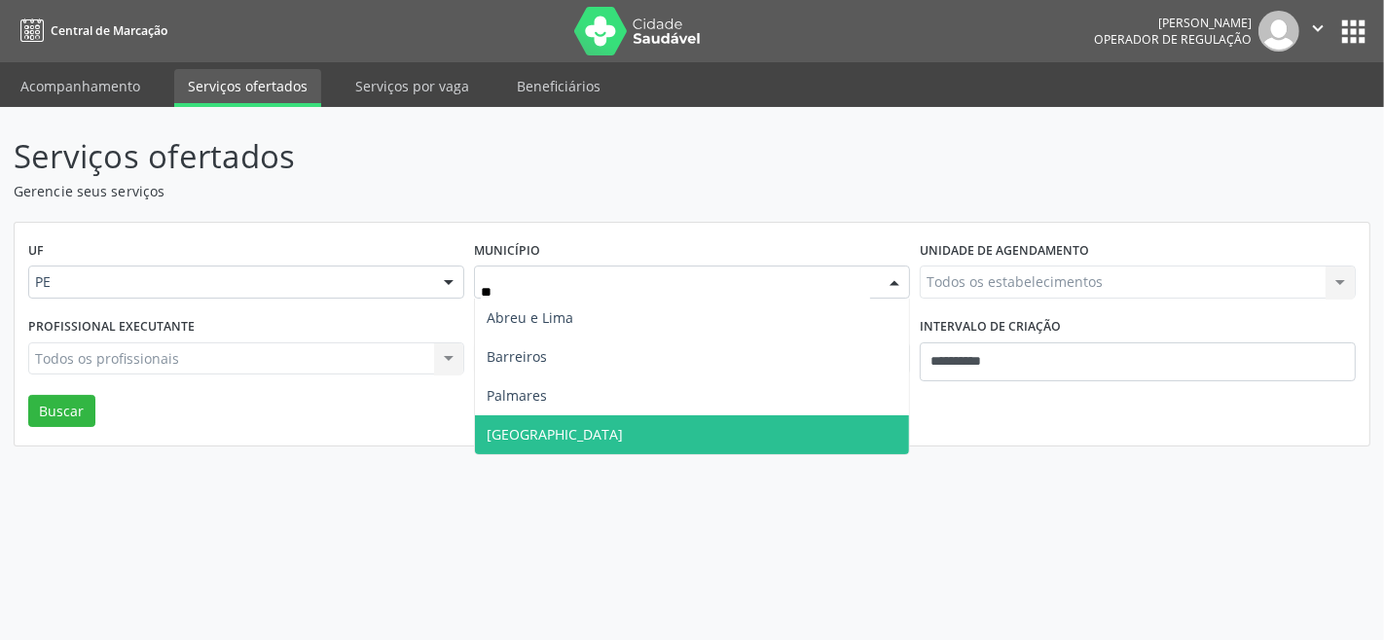
click at [514, 425] on span "Recife" at bounding box center [555, 434] width 136 height 18
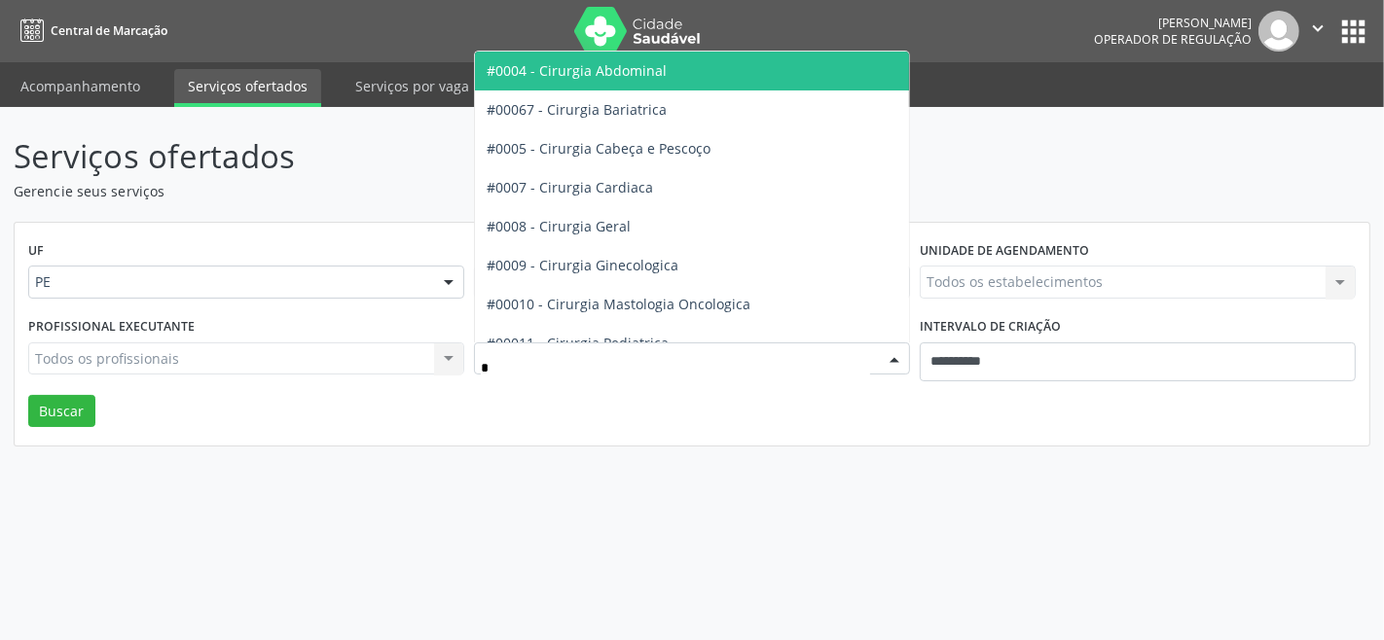
type input "**"
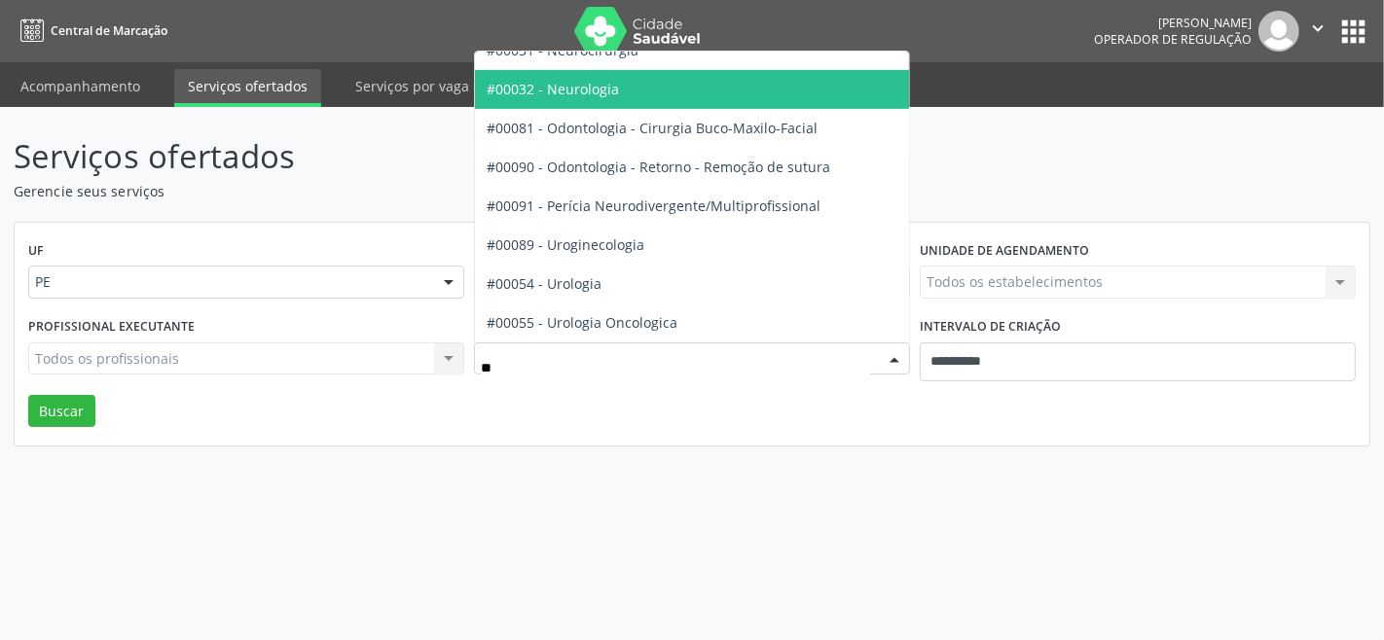
scroll to position [682, 0]
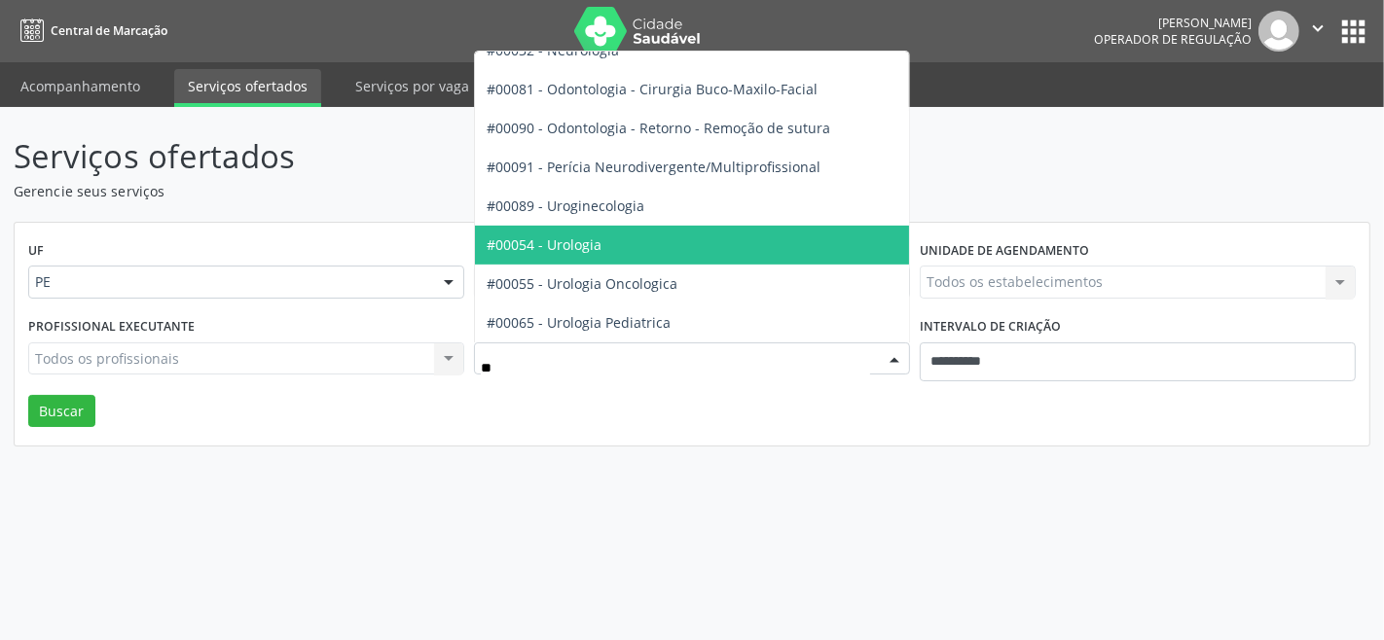
click at [581, 239] on span "#00054 - Urologia" at bounding box center [544, 245] width 115 height 18
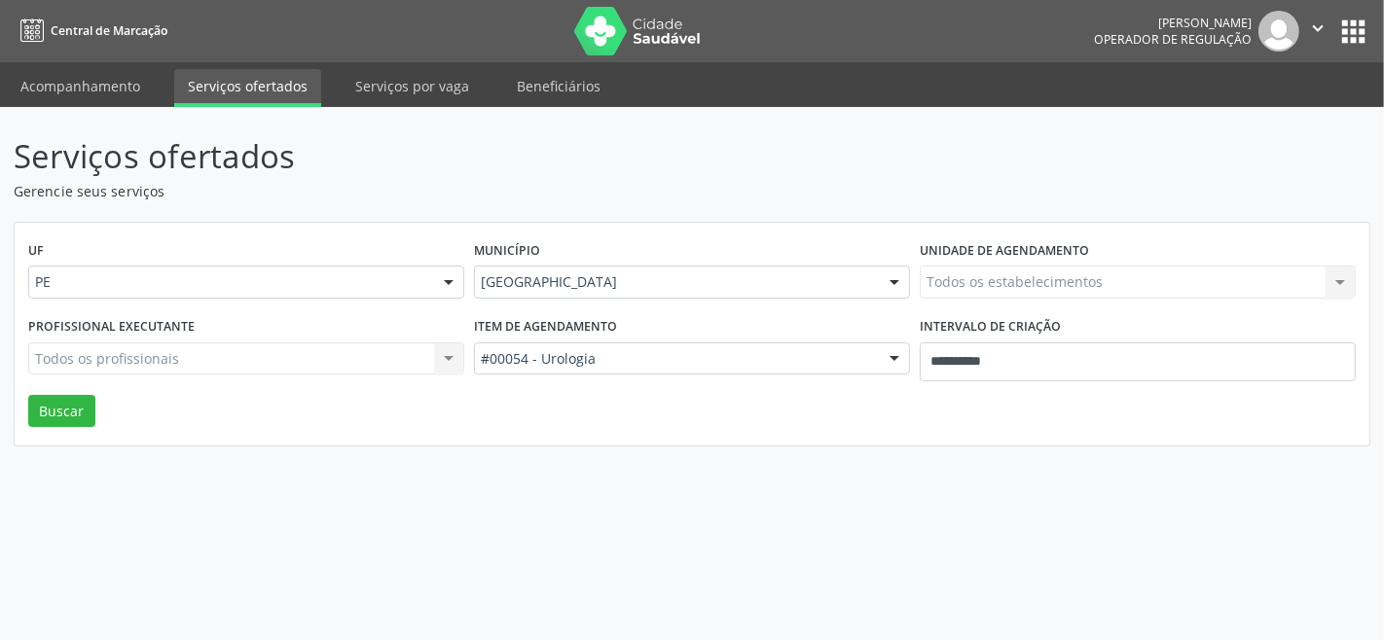
click at [964, 276] on div "Todos os estabelecimentos Todos os estabelecimentos Nenhum resultado encontrado…" at bounding box center [1138, 282] width 436 height 33
click at [964, 278] on div "Todos os estabelecimentos Todos os estabelecimentos Nenhum resultado encontrado…" at bounding box center [1138, 282] width 436 height 33
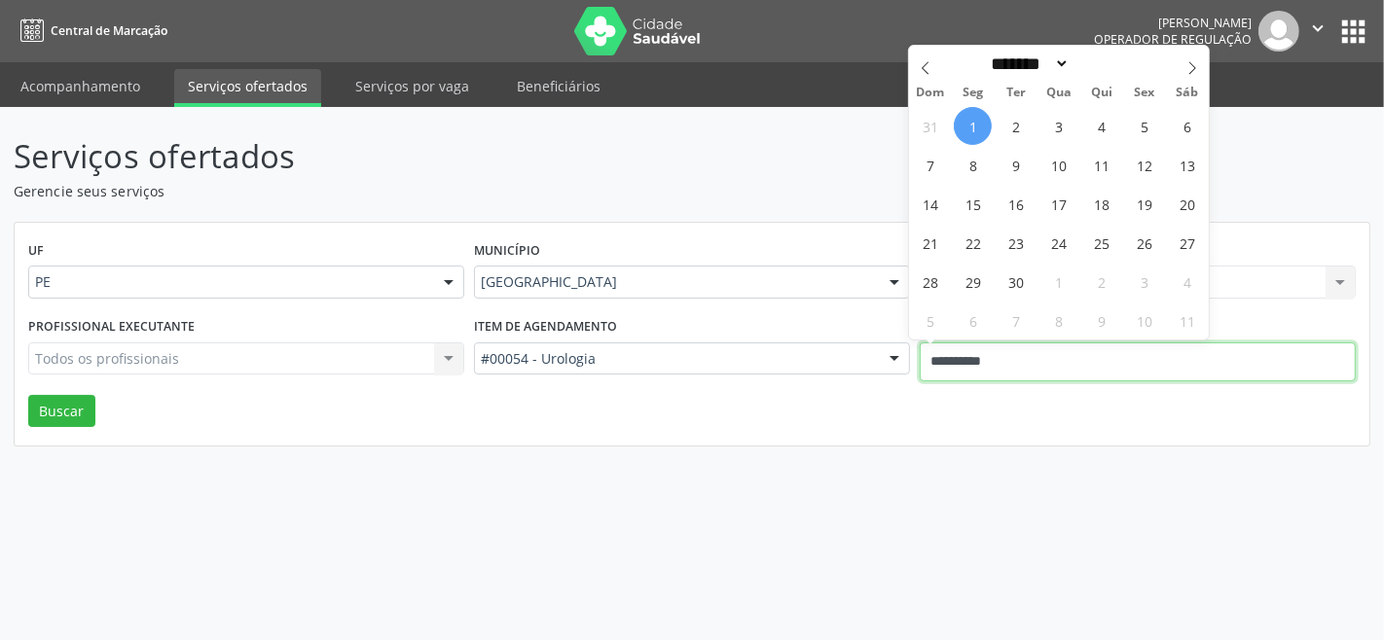
click at [1002, 351] on input "**********" at bounding box center [1138, 362] width 436 height 39
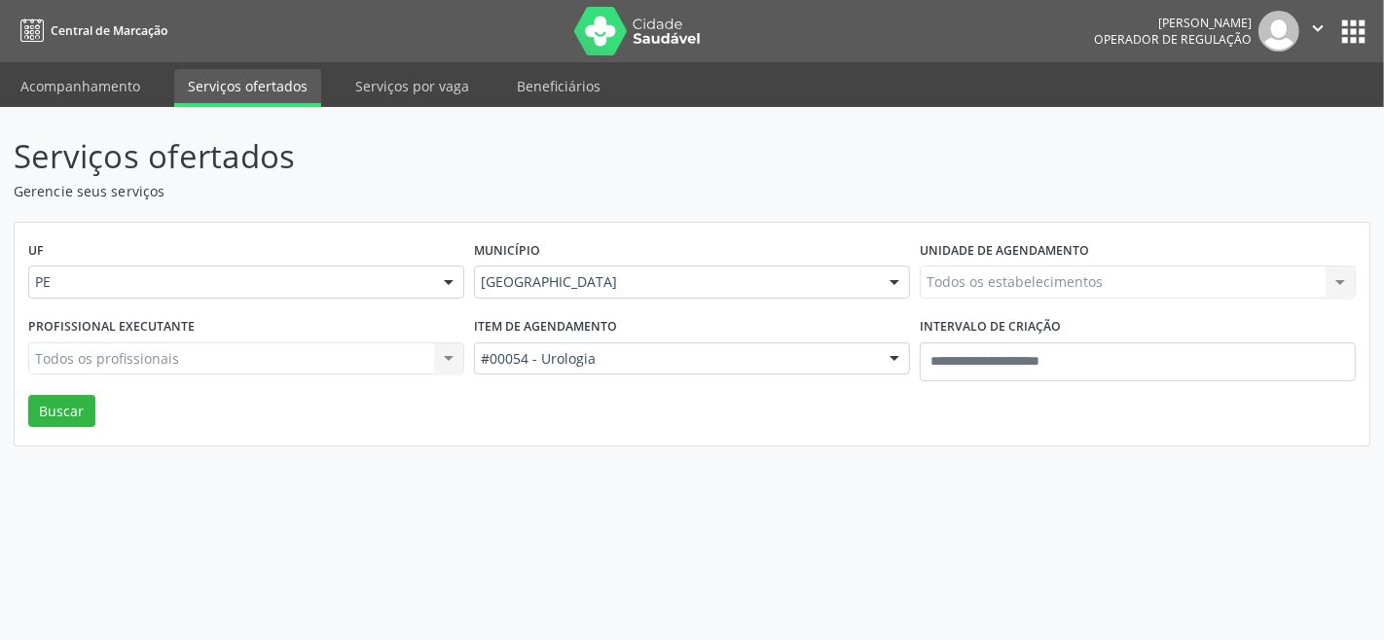
click at [838, 382] on div "Item de agendamento #00054 - Urologia Todos os itens #0000 - Alergologia #0001 …" at bounding box center [692, 353] width 446 height 83
click at [989, 293] on div "Todos os estabelecimentos Todos os estabelecimentos Nenhum resultado encontrado…" at bounding box center [1138, 282] width 436 height 33
click at [42, 396] on button "Buscar" at bounding box center [61, 411] width 67 height 33
